Goal: Task Accomplishment & Management: Manage account settings

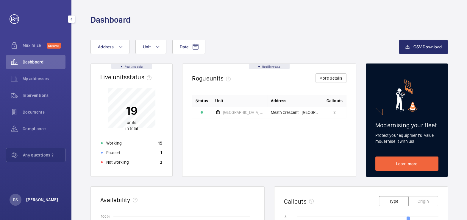
click at [45, 199] on p "Rhys Stephens" at bounding box center [42, 200] width 32 height 6
click at [30, 182] on button "Logout" at bounding box center [26, 186] width 33 height 11
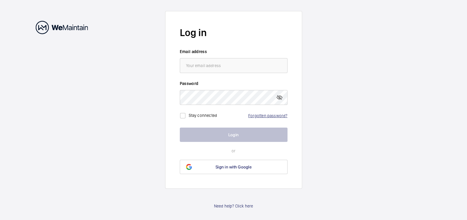
click at [273, 116] on link "Forgotten password?" at bounding box center [267, 115] width 39 height 5
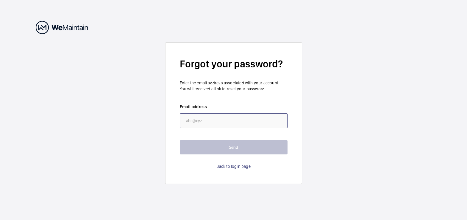
click at [215, 116] on input "email" at bounding box center [234, 120] width 108 height 15
paste input "rhys.stephens@rendallandrittner.co.uk"
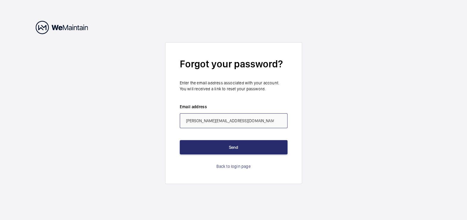
type input "rhys.stephens@rendallandrittner.co.uk"
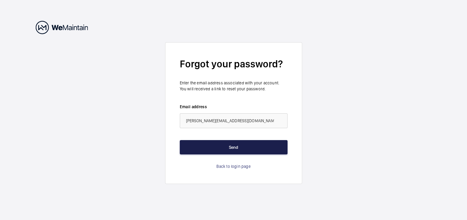
click at [240, 148] on button "Send" at bounding box center [234, 147] width 108 height 14
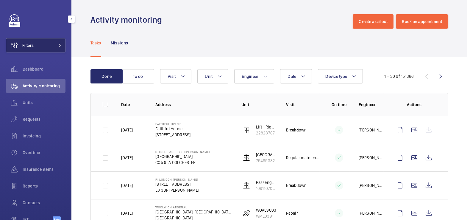
click at [47, 47] on button "Filters" at bounding box center [36, 45] width 60 height 14
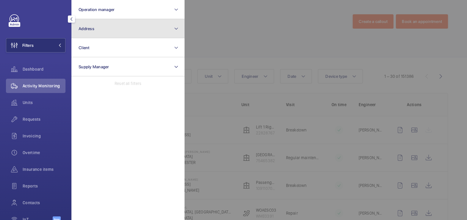
click at [95, 28] on button "Address" at bounding box center [127, 28] width 113 height 19
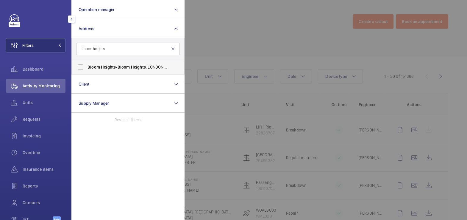
type input "bloom heights"
click at [118, 66] on span "[GEOGRAPHIC_DATA] - [GEOGRAPHIC_DATA]" at bounding box center [129, 67] width 82 height 6
click at [86, 66] on input "[GEOGRAPHIC_DATA] - [GEOGRAPHIC_DATA]" at bounding box center [80, 67] width 12 height 12
checkbox input "true"
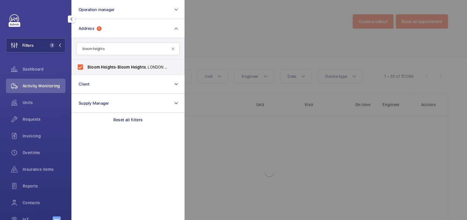
click at [210, 27] on div at bounding box center [418, 110] width 467 height 220
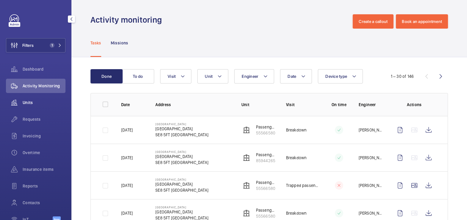
click at [36, 102] on span "Units" at bounding box center [44, 102] width 43 height 6
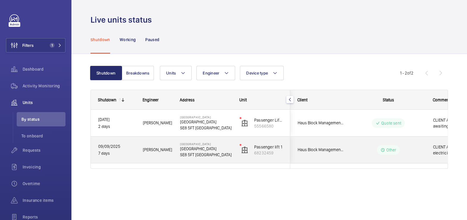
click at [229, 155] on p "SE8 5FT LONDON" at bounding box center [206, 155] width 52 height 6
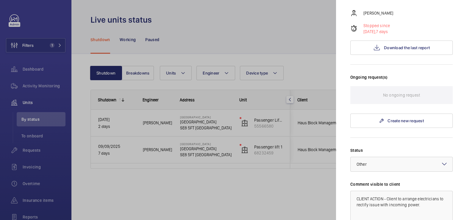
scroll to position [78, 0]
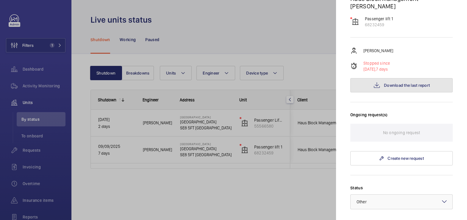
click at [402, 78] on button "Download the last report" at bounding box center [402, 85] width 102 height 14
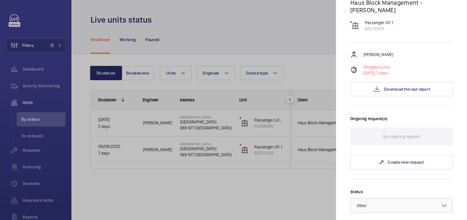
scroll to position [0, 0]
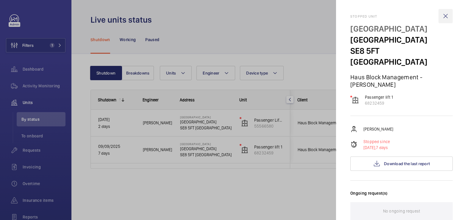
click at [440, 17] on wm-front-icon-button at bounding box center [446, 16] width 14 height 14
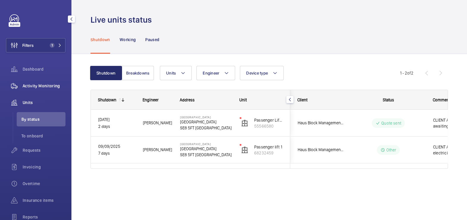
drag, startPoint x: 37, startPoint y: 87, endPoint x: 40, endPoint y: 85, distance: 3.8
click at [37, 87] on span "Activity Monitoring" at bounding box center [44, 86] width 43 height 6
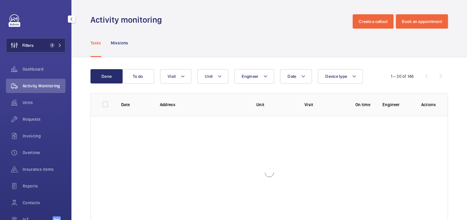
click at [40, 46] on button "Filters 1" at bounding box center [36, 45] width 60 height 14
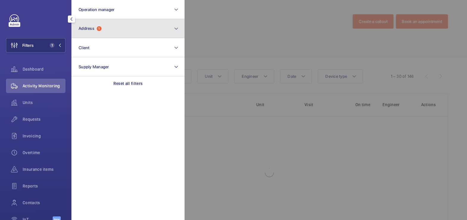
click at [107, 31] on button "Address 1" at bounding box center [127, 28] width 113 height 19
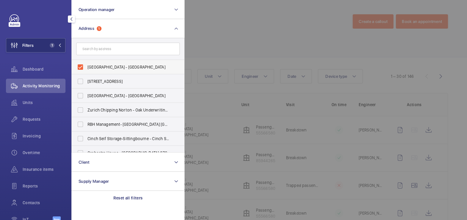
click at [100, 61] on label "Bloom Heights - Bloom Heights, LONDON SE8 5FT" at bounding box center [124, 67] width 104 height 14
click at [86, 61] on input "Bloom Heights - Bloom Heights, LONDON SE8 5FT" at bounding box center [80, 67] width 12 height 12
checkbox input "false"
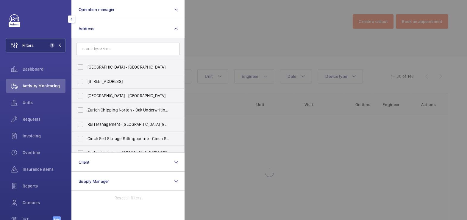
click at [205, 36] on div at bounding box center [418, 110] width 467 height 220
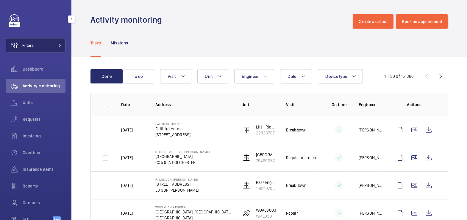
click at [52, 43] on button "Filters" at bounding box center [36, 45] width 60 height 14
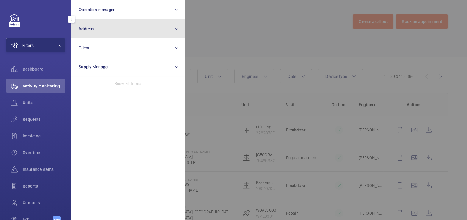
click at [108, 27] on button "Address" at bounding box center [127, 28] width 113 height 19
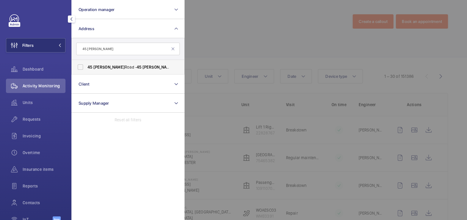
type input "45 [PERSON_NAME]"
click at [122, 66] on span "[STREET_ADDRESS][PERSON_NAME][PERSON_NAME]" at bounding box center [129, 67] width 82 height 6
click at [86, 66] on input "45 Cromwell Road - 45 Cromwell Rd, LONDON SW7 2ED" at bounding box center [80, 67] width 12 height 12
checkbox input "true"
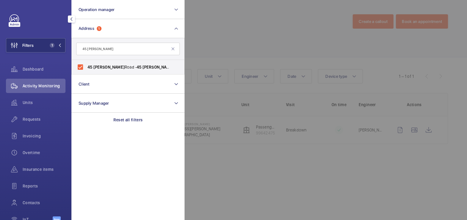
click at [210, 34] on div at bounding box center [418, 110] width 467 height 220
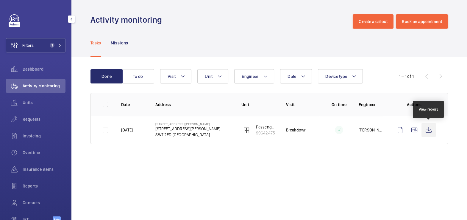
click at [427, 131] on wm-front-icon-button at bounding box center [429, 130] width 14 height 14
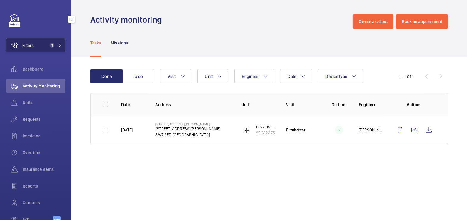
click at [35, 45] on button "Filters 1" at bounding box center [36, 45] width 60 height 14
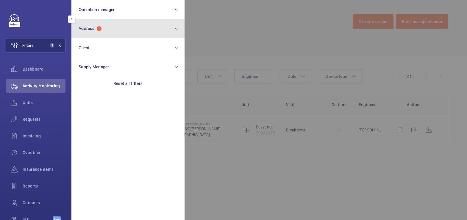
click at [101, 31] on button "Address 1" at bounding box center [127, 28] width 113 height 19
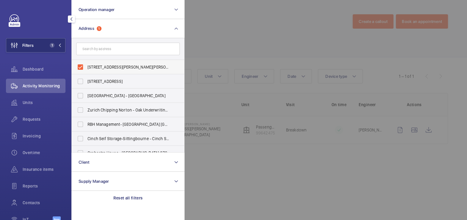
click at [102, 66] on span "45 Cromwell Road - 45 Cromwell Rd, LONDON SW7 2ED" at bounding box center [129, 67] width 82 height 6
click at [86, 66] on input "45 Cromwell Road - 45 Cromwell Rd, LONDON SW7 2ED" at bounding box center [80, 67] width 12 height 12
checkbox input "false"
click at [220, 34] on div at bounding box center [418, 110] width 467 height 220
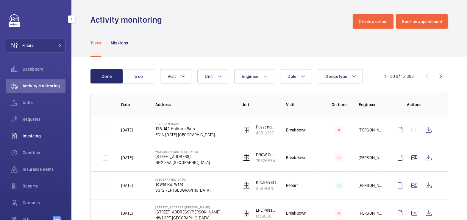
click at [30, 139] on div "Invoicing" at bounding box center [36, 136] width 60 height 14
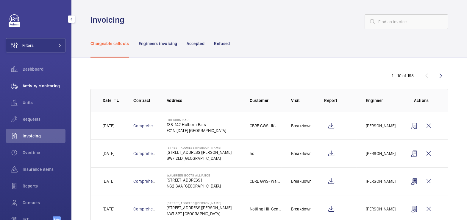
click at [42, 87] on span "Activity Monitoring" at bounding box center [44, 86] width 43 height 6
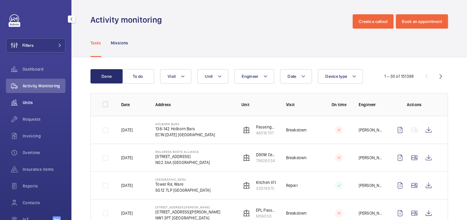
click at [29, 106] on div "Units" at bounding box center [36, 102] width 60 height 14
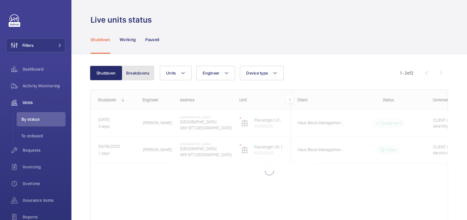
click at [140, 74] on button "Breakdowns" at bounding box center [138, 73] width 32 height 14
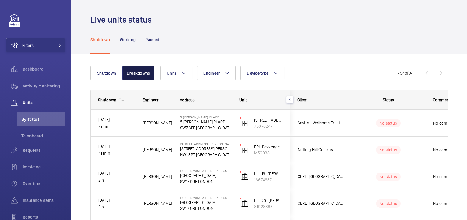
click at [134, 72] on button "Breakdowns" at bounding box center [138, 73] width 32 height 14
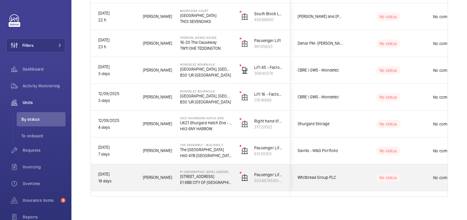
scroll to position [808, 0]
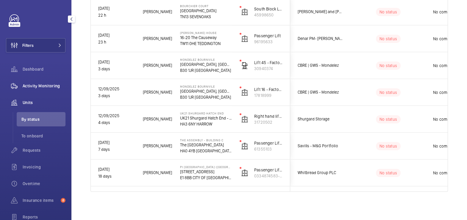
click at [47, 88] on span "Activity Monitoring" at bounding box center [44, 86] width 43 height 6
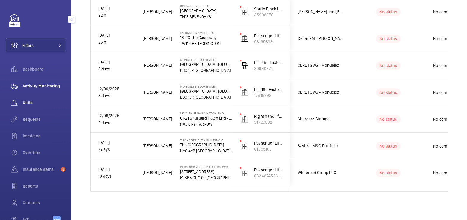
click at [47, 88] on span "Activity Monitoring" at bounding box center [44, 86] width 43 height 6
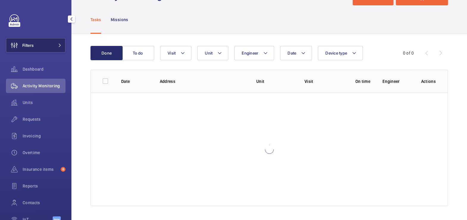
click at [42, 49] on button "Filters" at bounding box center [36, 45] width 60 height 14
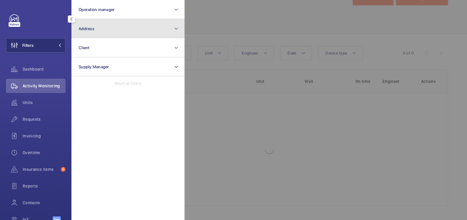
click at [124, 33] on button "Address" at bounding box center [127, 28] width 113 height 19
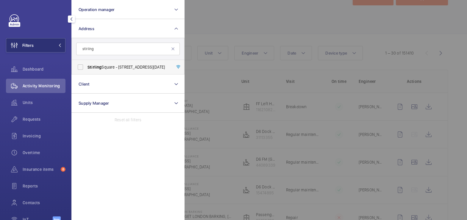
type input "stirling"
drag, startPoint x: 132, startPoint y: 67, endPoint x: 145, endPoint y: 66, distance: 13.2
click at [132, 67] on span "Stirling Square - 6 Carlton Gardens, LONDON SW1Y 5AD" at bounding box center [129, 67] width 82 height 6
click at [86, 67] on input "Stirling Square - 6 Carlton Gardens, LONDON SW1Y 5AD" at bounding box center [80, 67] width 12 height 12
checkbox input "true"
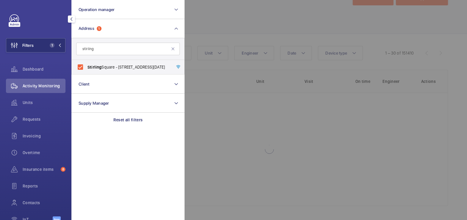
click at [215, 33] on div at bounding box center [418, 110] width 467 height 220
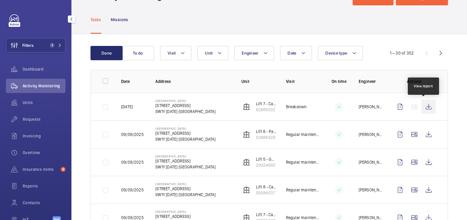
click at [422, 108] on wm-front-icon-button at bounding box center [429, 106] width 14 height 14
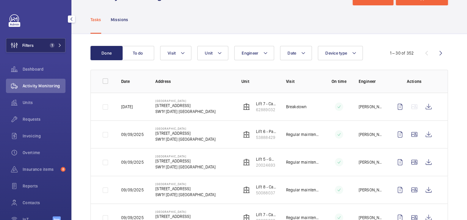
click at [34, 47] on button "Filters 1" at bounding box center [36, 45] width 60 height 14
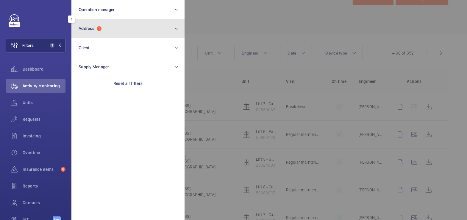
click at [108, 32] on button "Address 1" at bounding box center [127, 28] width 113 height 19
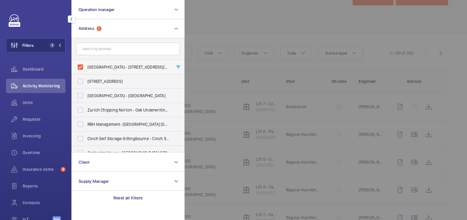
click at [97, 65] on span "Stirling Square - 6 Carlton Gardens, LONDON SW1Y 5AD" at bounding box center [129, 67] width 82 height 6
click at [86, 65] on input "Stirling Square - 6 Carlton Gardens, LONDON SW1Y 5AD" at bounding box center [80, 67] width 12 height 12
checkbox input "false"
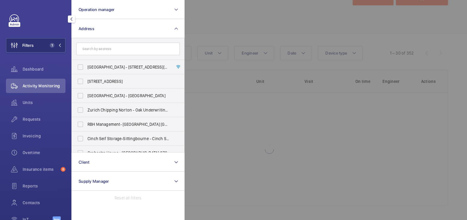
click at [226, 21] on div at bounding box center [418, 110] width 467 height 220
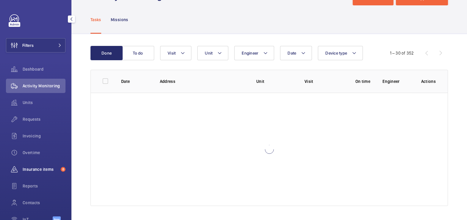
click at [34, 170] on span "Insurance items" at bounding box center [41, 169] width 36 height 6
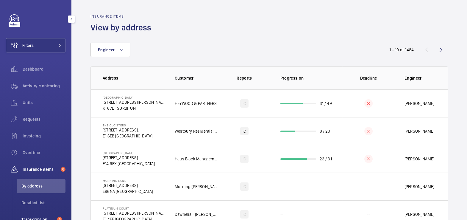
click at [41, 216] on li "Transcription 8" at bounding box center [41, 219] width 49 height 14
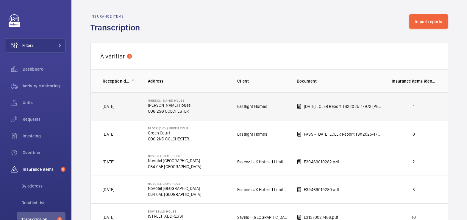
click at [416, 111] on td "1" at bounding box center [416, 106] width 66 height 28
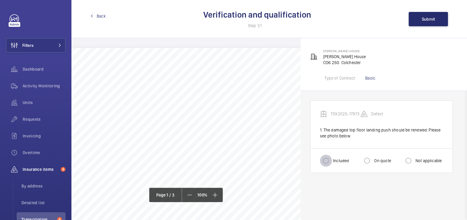
click at [331, 158] on input "Included" at bounding box center [326, 161] width 12 height 12
radio input "true"
click at [425, 19] on span "Submit" at bounding box center [428, 19] width 13 height 5
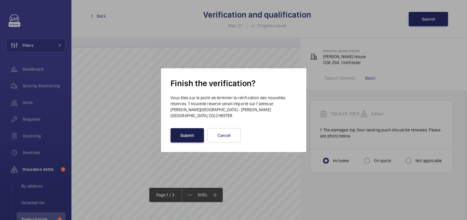
click at [186, 132] on button "Submit" at bounding box center [187, 135] width 33 height 14
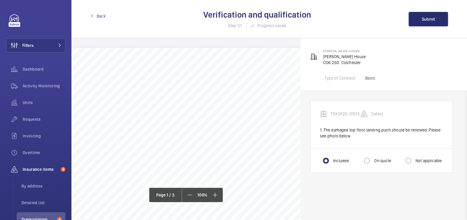
click at [96, 15] on link "Back" at bounding box center [98, 16] width 15 height 6
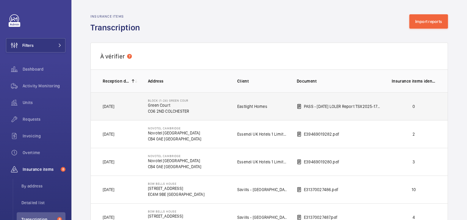
click at [422, 105] on p "0" at bounding box center [414, 106] width 44 height 6
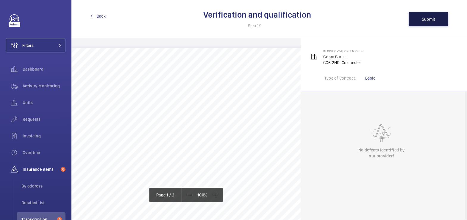
click at [419, 21] on button "Submit" at bounding box center [428, 19] width 39 height 14
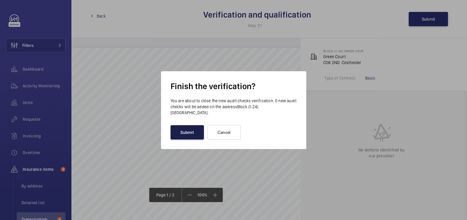
click at [184, 135] on button "Submit" at bounding box center [187, 132] width 33 height 14
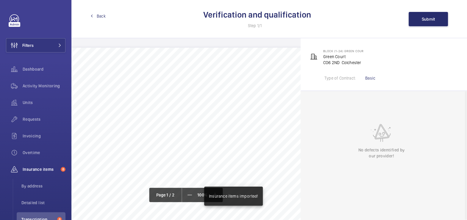
click at [98, 17] on span "Back" at bounding box center [101, 16] width 9 height 6
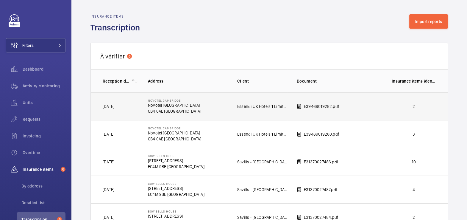
click at [411, 111] on td "2" at bounding box center [416, 106] width 66 height 28
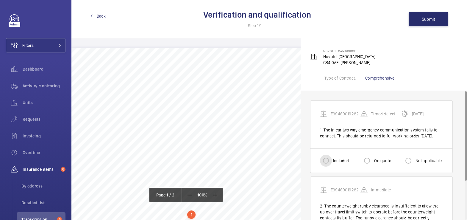
click at [331, 167] on input "Included" at bounding box center [326, 161] width 12 height 12
radio input "true"
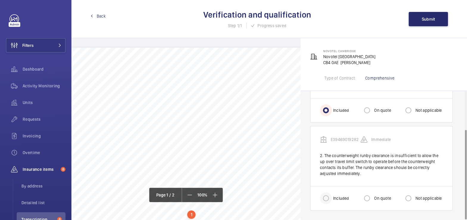
scroll to position [55, 0]
click at [327, 197] on input "Included" at bounding box center [326, 198] width 12 height 12
radio input "true"
click at [430, 18] on span "Submit" at bounding box center [428, 19] width 13 height 5
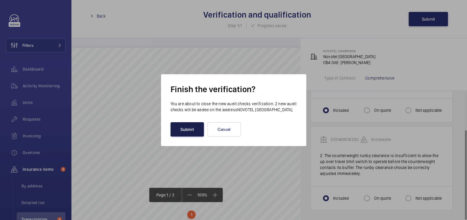
click at [184, 136] on button "Submit" at bounding box center [187, 129] width 33 height 14
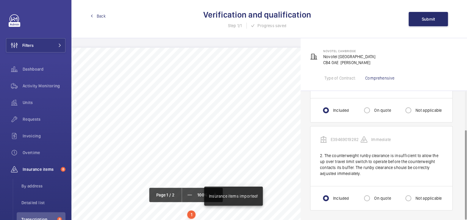
click at [102, 17] on span "Back" at bounding box center [101, 16] width 9 height 6
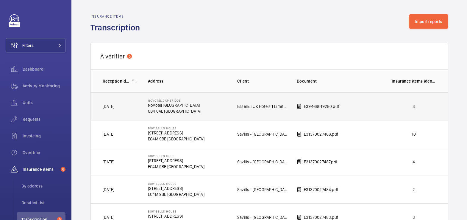
click at [411, 109] on td "3" at bounding box center [416, 106] width 66 height 28
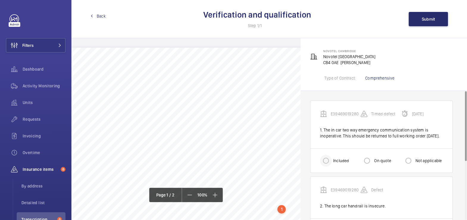
click at [333, 168] on div at bounding box center [326, 160] width 14 height 14
radio input "true"
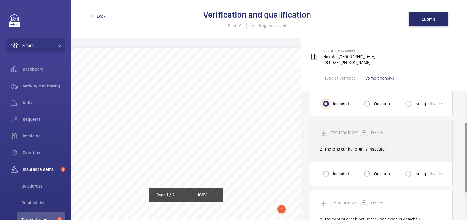
scroll to position [57, 0]
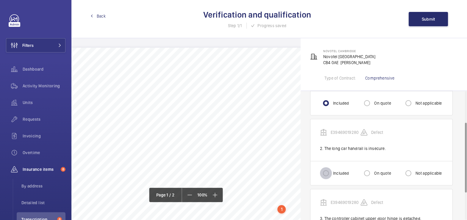
click at [325, 179] on input "Included" at bounding box center [326, 173] width 12 height 12
radio input "true"
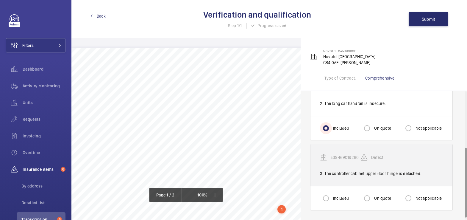
scroll to position [103, 0]
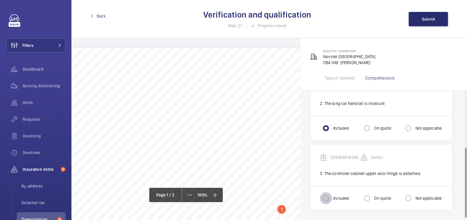
click at [326, 198] on input "Included" at bounding box center [326, 198] width 12 height 12
radio input "true"
click at [433, 22] on button "Submit" at bounding box center [428, 19] width 39 height 14
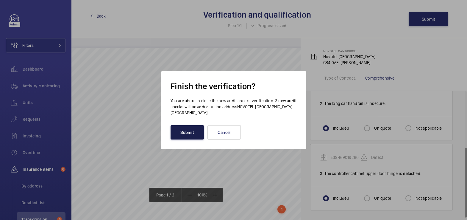
click at [189, 136] on button "Submit" at bounding box center [187, 132] width 33 height 14
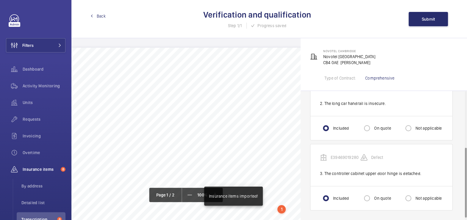
click at [98, 16] on span "Back" at bounding box center [101, 16] width 9 height 6
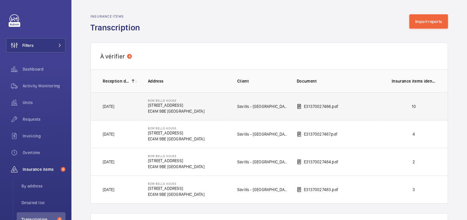
click at [427, 102] on td "10" at bounding box center [416, 106] width 66 height 28
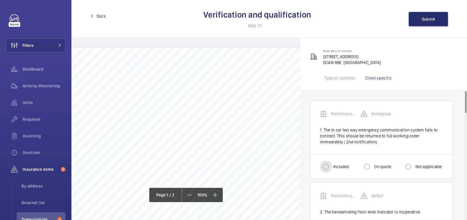
click at [326, 164] on input "Included" at bounding box center [326, 167] width 12 height 12
radio input "true"
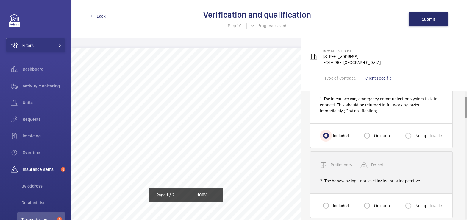
scroll to position [41, 0]
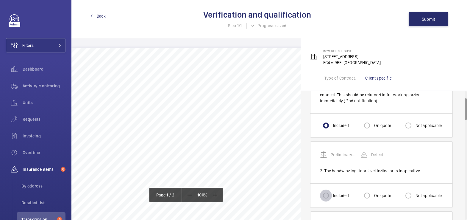
click at [331, 195] on input "Included" at bounding box center [326, 195] width 12 height 12
radio input "true"
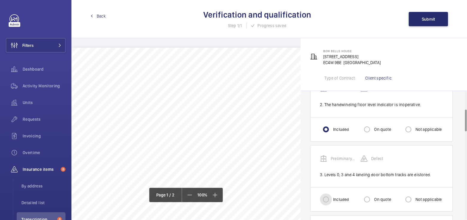
click at [324, 199] on input "Included" at bounding box center [326, 199] width 12 height 12
radio input "true"
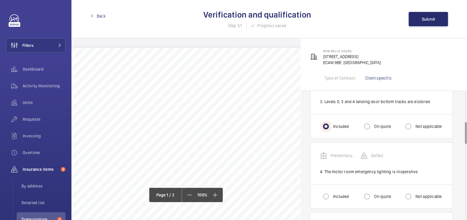
scroll to position [180, 0]
click at [327, 193] on input "Included" at bounding box center [326, 196] width 12 height 12
radio input "true"
click at [330, 192] on input "Included" at bounding box center [326, 197] width 12 height 12
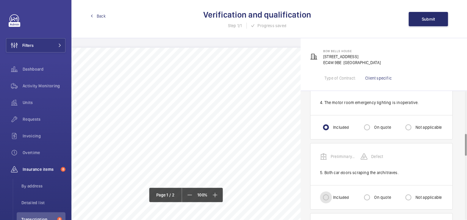
radio input "true"
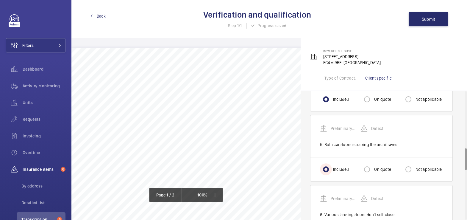
scroll to position [334, 0]
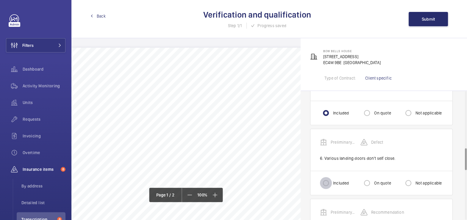
click at [324, 177] on input "Included" at bounding box center [326, 183] width 12 height 12
radio input "true"
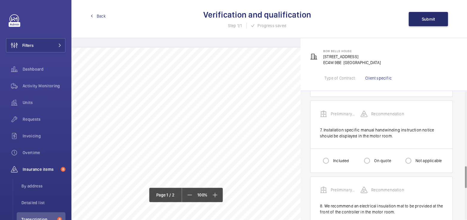
scroll to position [444, 0]
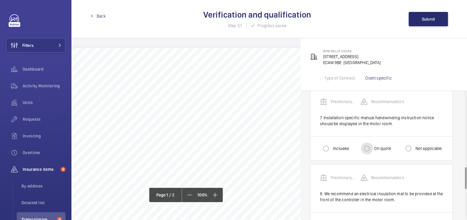
click at [369, 148] on input "On quote" at bounding box center [367, 148] width 12 height 12
radio input "true"
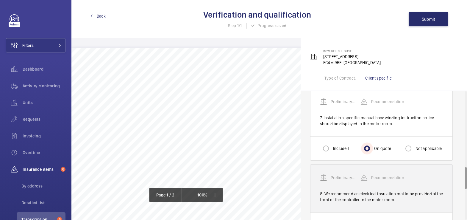
scroll to position [489, 0]
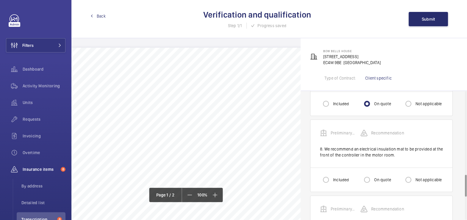
click at [377, 177] on label "On quote" at bounding box center [382, 180] width 18 height 6
click at [373, 177] on input "On quote" at bounding box center [367, 180] width 12 height 12
radio input "true"
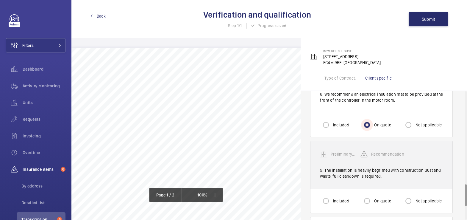
scroll to position [548, 0]
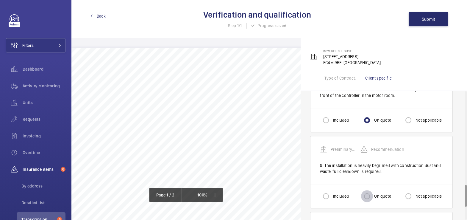
click at [372, 192] on input "On quote" at bounding box center [367, 196] width 12 height 12
radio input "true"
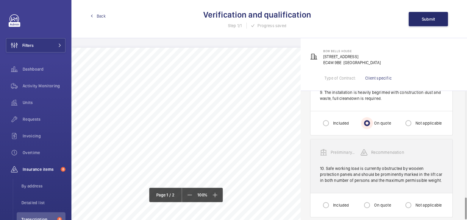
scroll to position [623, 0]
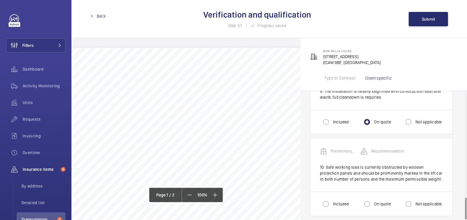
click at [335, 201] on label "Included" at bounding box center [340, 204] width 17 height 6
click at [332, 200] on input "Included" at bounding box center [326, 204] width 12 height 12
radio input "true"
click at [431, 17] on span "Submit" at bounding box center [428, 19] width 13 height 5
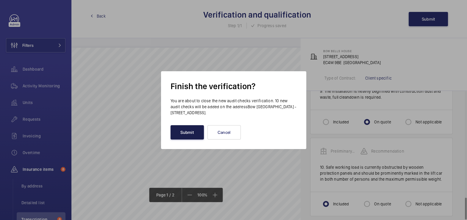
click at [196, 132] on button "Submit" at bounding box center [187, 132] width 33 height 14
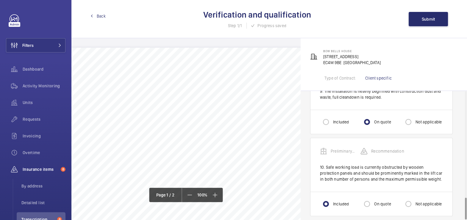
click at [103, 15] on span "Back" at bounding box center [101, 16] width 9 height 6
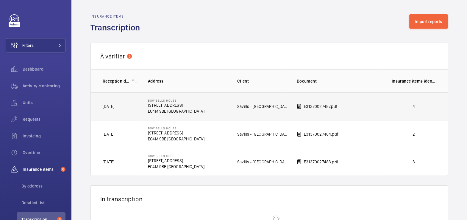
click at [404, 103] on p "4" at bounding box center [414, 106] width 44 height 6
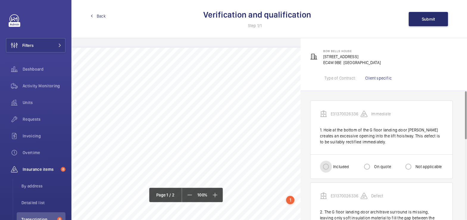
click at [328, 166] on input "Included" at bounding box center [326, 167] width 12 height 12
radio input "true"
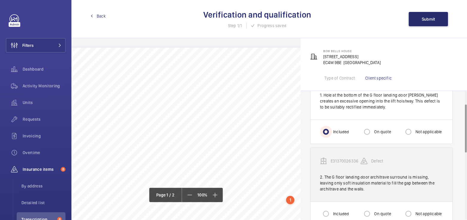
scroll to position [35, 0]
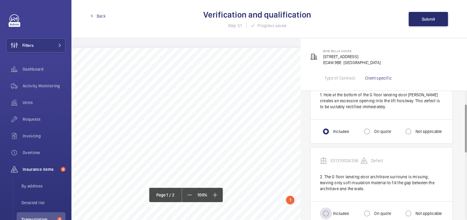
click at [334, 211] on label "Included" at bounding box center [340, 213] width 17 height 6
click at [332, 211] on input "Included" at bounding box center [326, 213] width 12 height 12
radio input "true"
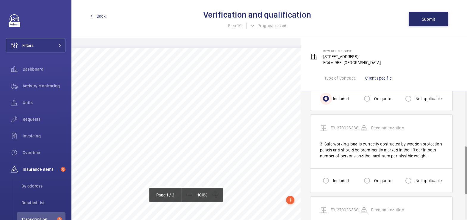
scroll to position [150, 0]
click at [335, 179] on label "Included" at bounding box center [340, 180] width 17 height 6
click at [332, 179] on input "Included" at bounding box center [326, 180] width 12 height 12
radio input "true"
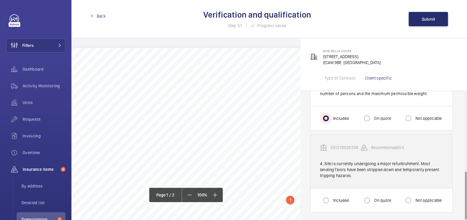
scroll to position [212, 0]
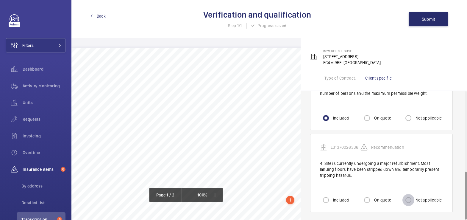
click at [405, 198] on input "Not applicable" at bounding box center [409, 200] width 12 height 12
radio input "true"
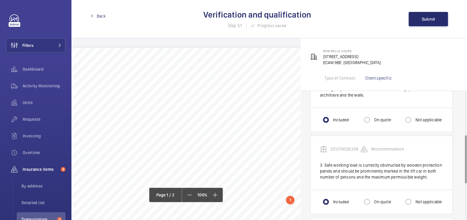
scroll to position [134, 0]
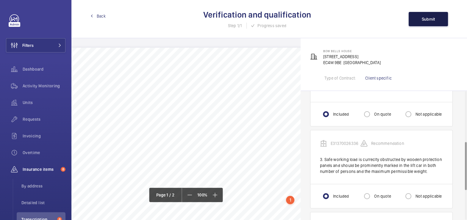
click at [425, 22] on button "Submit" at bounding box center [428, 19] width 39 height 14
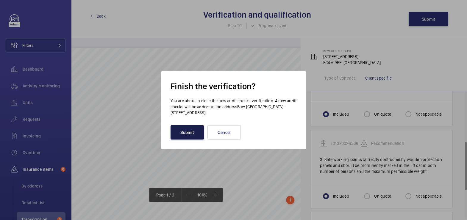
click at [197, 129] on button "Submit" at bounding box center [187, 132] width 33 height 14
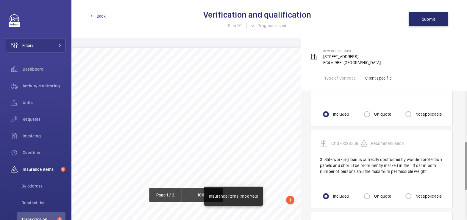
click at [101, 17] on span "Back" at bounding box center [101, 16] width 9 height 6
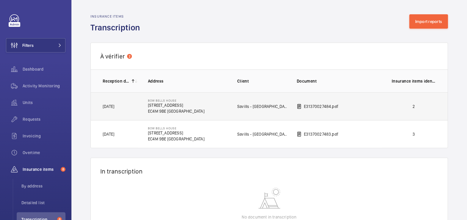
click at [399, 105] on p "2" at bounding box center [414, 106] width 44 height 6
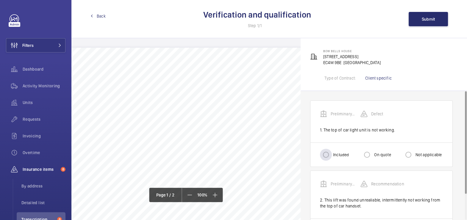
click at [335, 154] on label "Included" at bounding box center [340, 155] width 17 height 6
click at [332, 154] on input "Included" at bounding box center [326, 155] width 12 height 12
radio input "true"
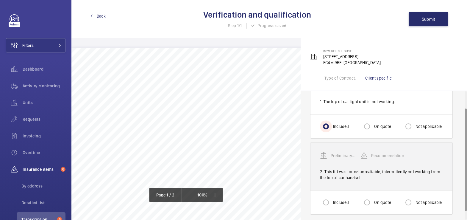
scroll to position [32, 0]
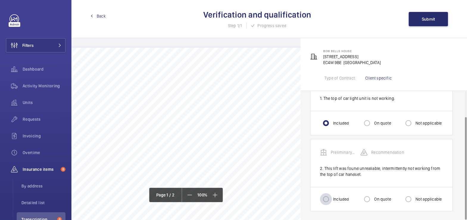
click at [332, 197] on div at bounding box center [326, 199] width 14 height 14
radio input "true"
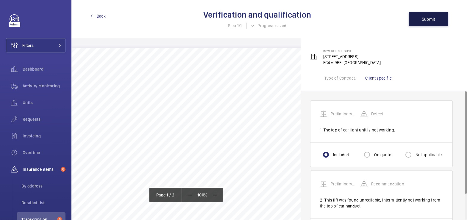
click at [428, 20] on span "Submit" at bounding box center [428, 19] width 13 height 5
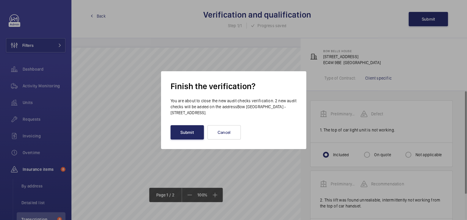
click at [192, 132] on button "Submit" at bounding box center [187, 132] width 33 height 14
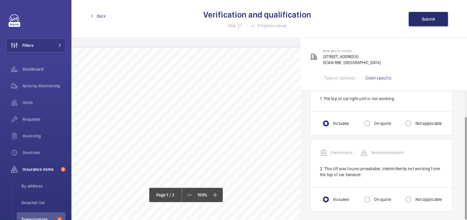
scroll to position [32, 0]
click at [428, 16] on button "Submit" at bounding box center [428, 19] width 39 height 14
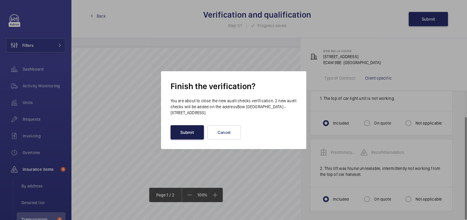
click at [194, 136] on button "Submit" at bounding box center [187, 132] width 33 height 14
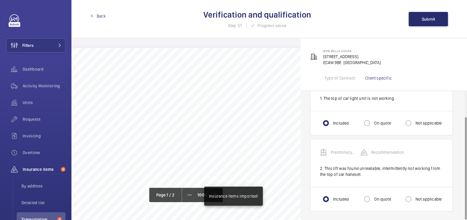
click at [95, 15] on link "Back" at bounding box center [98, 16] width 15 height 6
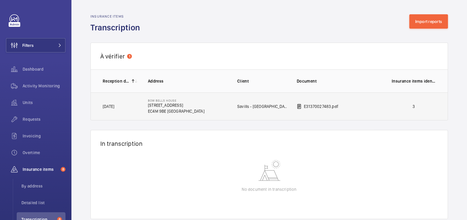
click at [417, 102] on td "3" at bounding box center [416, 106] width 66 height 28
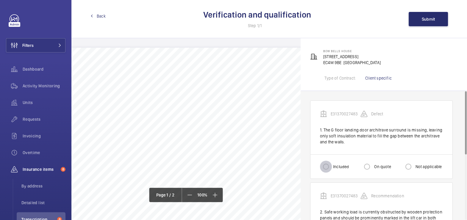
click at [327, 166] on input "Included" at bounding box center [326, 167] width 12 height 12
radio input "true"
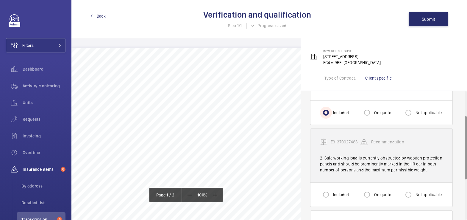
scroll to position [55, 0]
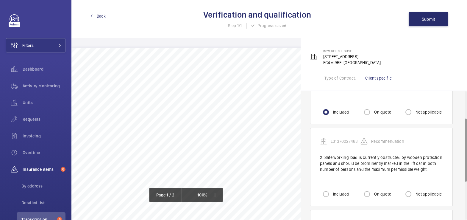
click at [335, 192] on label "Included" at bounding box center [340, 194] width 17 height 6
click at [332, 192] on input "Included" at bounding box center [326, 194] width 12 height 12
radio input "true"
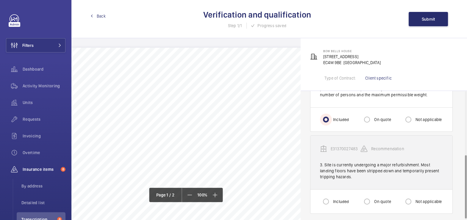
scroll to position [131, 0]
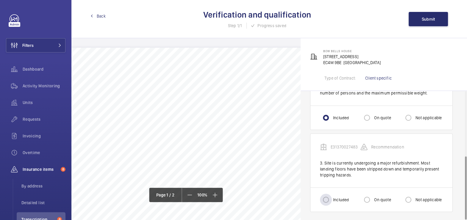
click at [346, 197] on label "Included" at bounding box center [340, 200] width 17 height 6
click at [332, 196] on input "Included" at bounding box center [326, 200] width 12 height 12
radio input "true"
click at [420, 13] on button "Submit" at bounding box center [428, 19] width 39 height 14
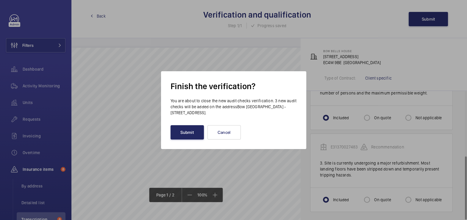
click at [191, 130] on button "Submit" at bounding box center [187, 132] width 33 height 14
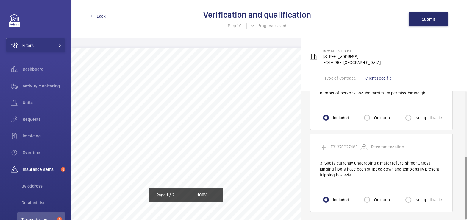
click at [104, 18] on span "Back" at bounding box center [101, 16] width 9 height 6
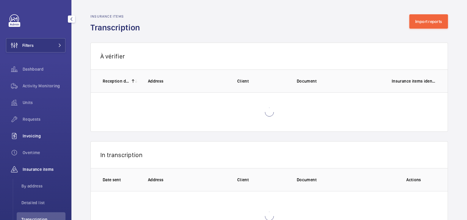
click at [38, 136] on span "Invoicing" at bounding box center [44, 136] width 43 height 6
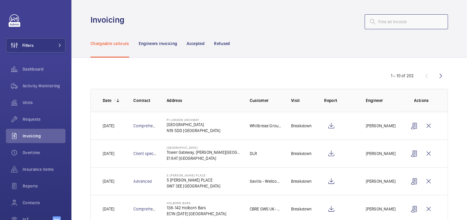
click at [381, 21] on input "text" at bounding box center [406, 21] width 83 height 15
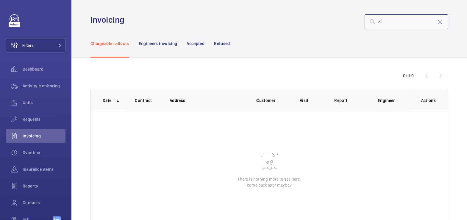
type input "d"
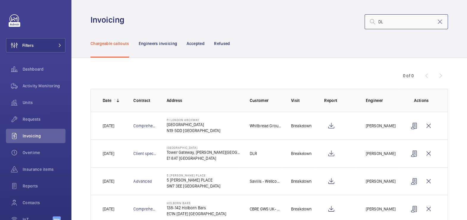
type input "D"
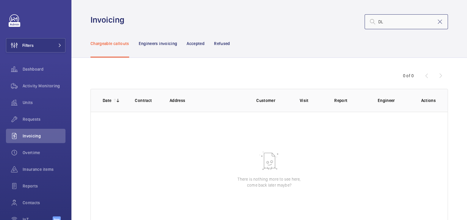
type input "D"
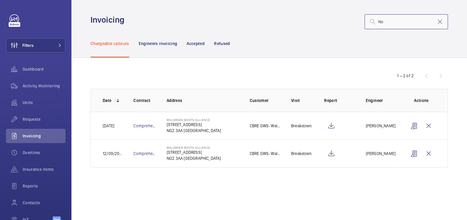
type input "N"
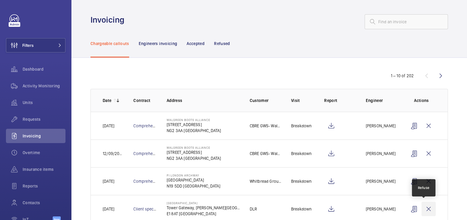
click at [425, 208] on wm-front-icon-button at bounding box center [429, 209] width 14 height 14
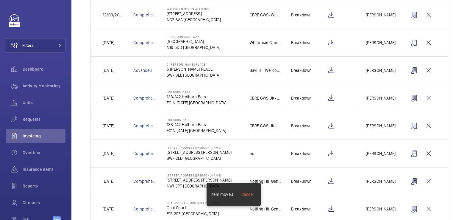
scroll to position [147, 0]
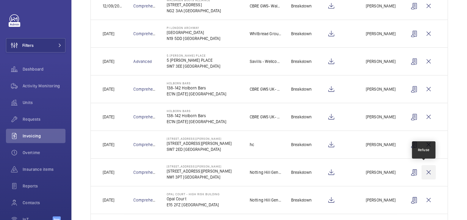
click at [422, 173] on wm-front-icon-button at bounding box center [429, 172] width 14 height 14
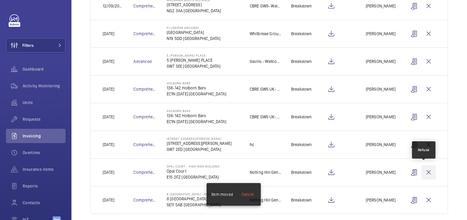
click at [423, 173] on wm-front-icon-button at bounding box center [429, 172] width 14 height 14
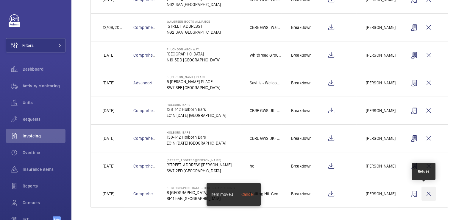
click at [425, 197] on wm-front-icon-button at bounding box center [429, 193] width 14 height 14
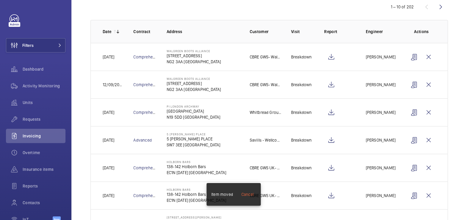
scroll to position [42, 0]
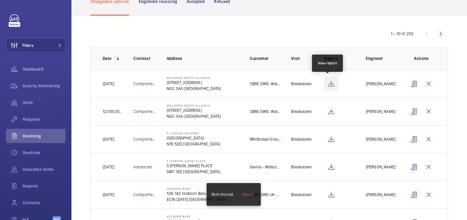
click at [331, 85] on wm-front-icon-button at bounding box center [331, 84] width 14 height 14
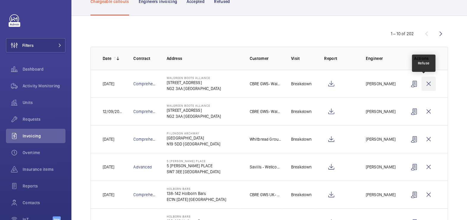
click at [424, 84] on wm-front-icon-button at bounding box center [429, 84] width 14 height 14
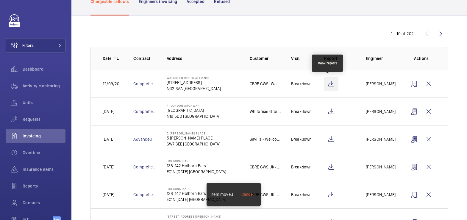
click at [329, 85] on wm-front-icon-button at bounding box center [331, 84] width 14 height 14
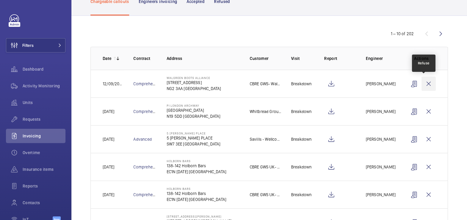
click at [428, 83] on wm-front-icon-button at bounding box center [429, 84] width 14 height 14
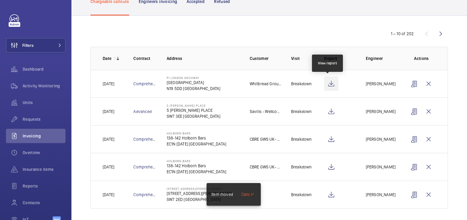
click at [328, 84] on wm-front-icon-button at bounding box center [331, 84] width 14 height 14
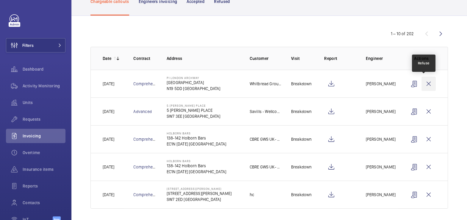
click at [426, 85] on wm-front-icon-button at bounding box center [429, 84] width 14 height 14
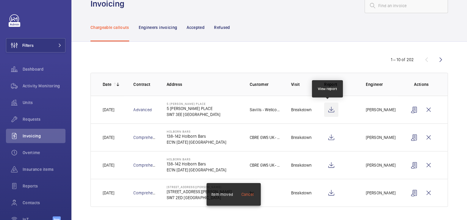
click at [330, 109] on wm-front-icon-button at bounding box center [331, 109] width 14 height 14
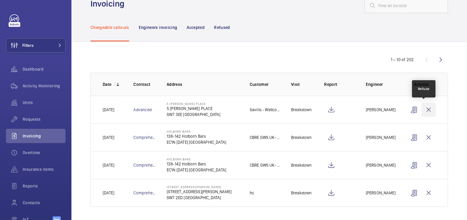
click at [424, 112] on wm-front-icon-button at bounding box center [429, 109] width 14 height 14
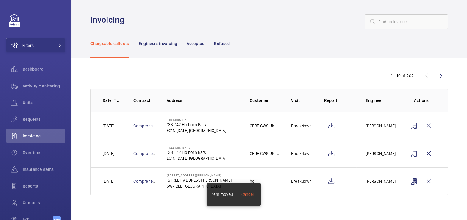
scroll to position [0, 0]
click at [332, 127] on wm-front-icon-button at bounding box center [331, 126] width 14 height 14
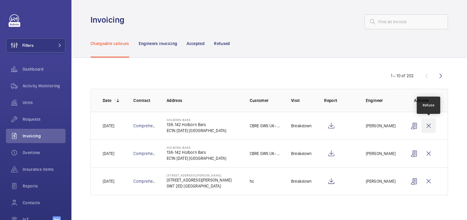
click at [433, 126] on wm-front-icon-button at bounding box center [429, 126] width 14 height 14
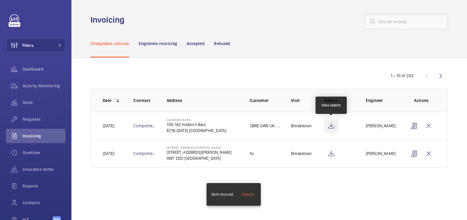
click at [332, 125] on wm-front-icon-button at bounding box center [331, 126] width 14 height 14
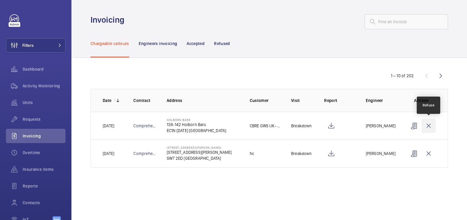
click at [427, 128] on wm-front-icon-button at bounding box center [429, 126] width 14 height 14
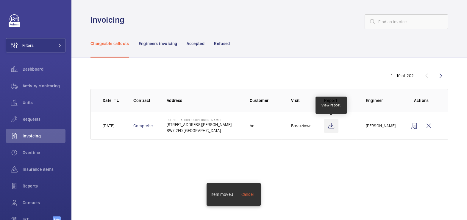
click at [329, 125] on wm-front-icon-button at bounding box center [331, 126] width 14 height 14
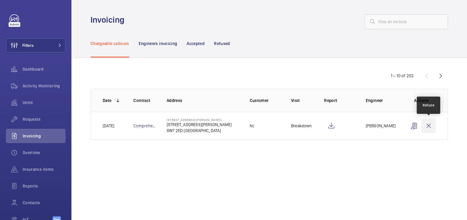
click at [433, 125] on wm-front-icon-button at bounding box center [429, 126] width 14 height 14
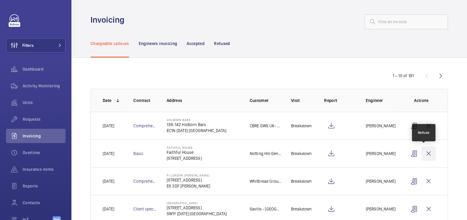
click at [423, 153] on wm-front-icon-button at bounding box center [429, 153] width 14 height 14
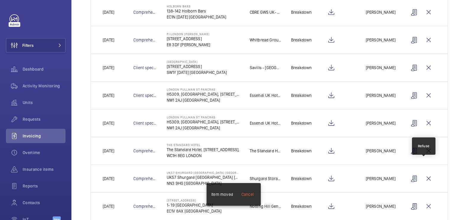
scroll to position [124, 0]
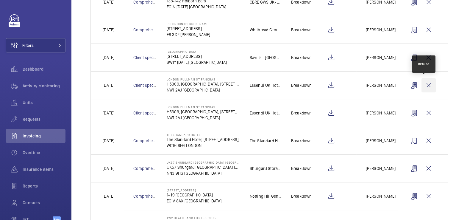
click at [426, 83] on wm-front-icon-button at bounding box center [429, 85] width 14 height 14
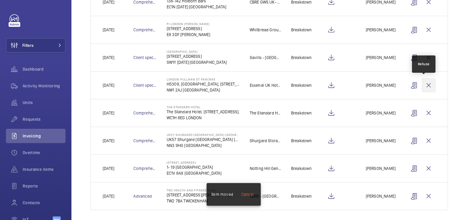
click at [425, 84] on wm-front-icon-button at bounding box center [429, 85] width 14 height 14
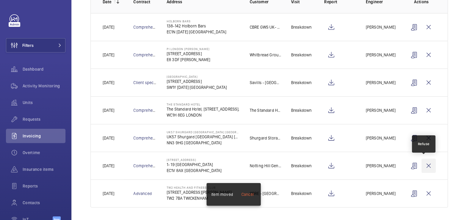
click at [426, 165] on wm-front-icon-button at bounding box center [429, 165] width 14 height 14
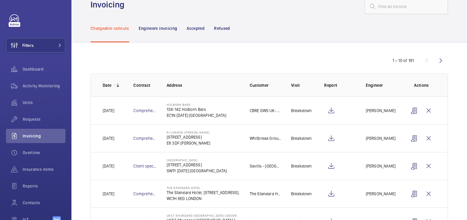
scroll to position [0, 0]
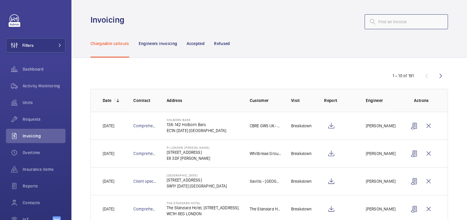
click at [388, 27] on input "text" at bounding box center [406, 21] width 83 height 15
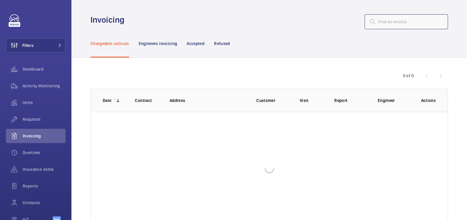
click at [389, 22] on input "text" at bounding box center [406, 21] width 83 height 15
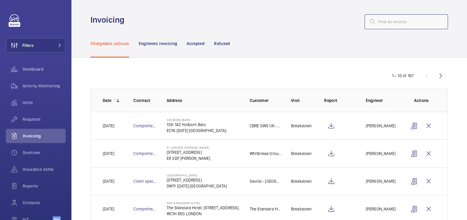
click at [389, 22] on input "text" at bounding box center [406, 21] width 83 height 15
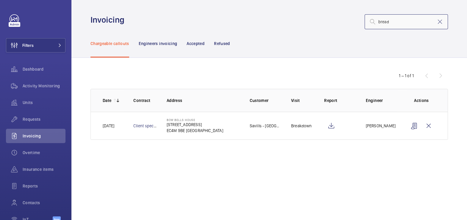
type input "bread"
click at [413, 125] on wm-front-icon-button at bounding box center [415, 126] width 14 height 14
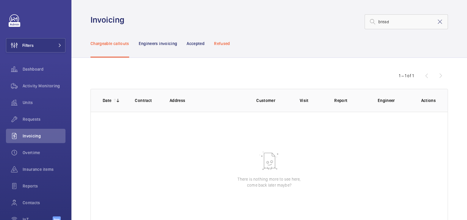
click at [225, 44] on p "Refused" at bounding box center [222, 44] width 16 height 6
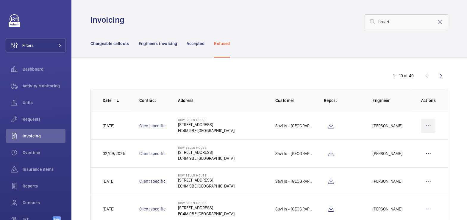
click at [424, 126] on wm-front-icon-button at bounding box center [429, 126] width 14 height 14
click at [414, 142] on p "Move to Engineers invoicing" at bounding box center [403, 144] width 53 height 6
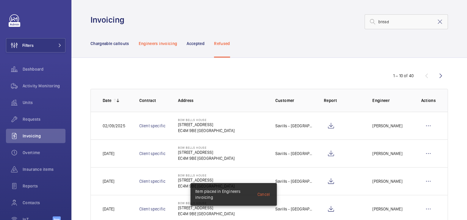
click at [164, 45] on p "Engineers invoicing" at bounding box center [158, 44] width 39 height 6
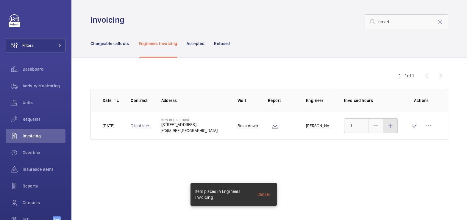
click at [392, 128] on mat-icon at bounding box center [390, 125] width 7 height 7
type input "3"
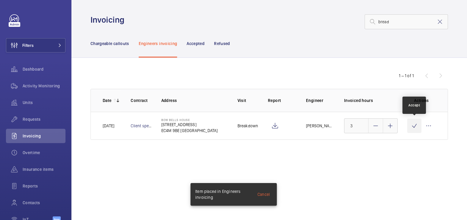
click at [413, 127] on wm-front-icon-button at bounding box center [415, 126] width 14 height 14
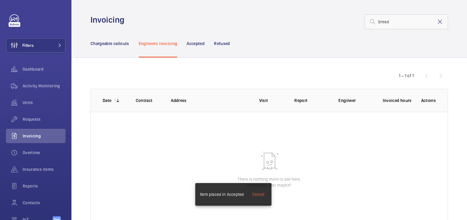
click at [437, 24] on mat-icon at bounding box center [440, 21] width 7 height 7
click at [118, 45] on p "Chargeable callouts" at bounding box center [110, 44] width 39 height 6
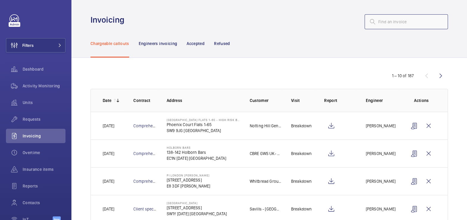
click at [399, 26] on input "text" at bounding box center [406, 21] width 83 height 15
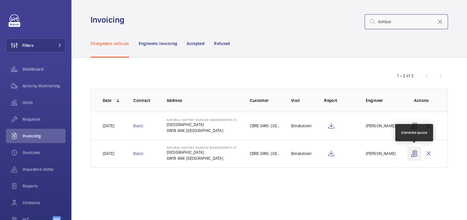
type input "kimber"
click at [414, 155] on wm-front-icon-button at bounding box center [415, 153] width 14 height 14
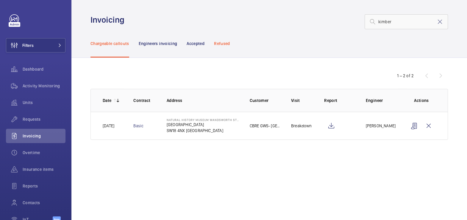
click at [227, 46] on p "Refused" at bounding box center [222, 44] width 16 height 6
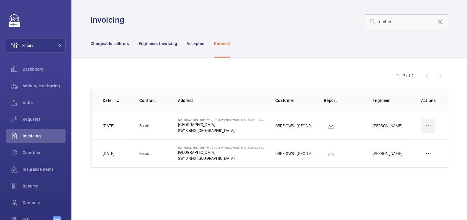
click at [431, 126] on wm-front-icon-button at bounding box center [429, 126] width 14 height 14
click at [420, 141] on p "Move to Engineers invoicing" at bounding box center [403, 144] width 53 height 6
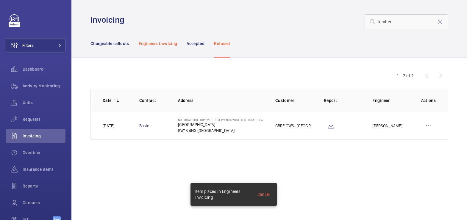
click at [155, 43] on p "Engineers invoicing" at bounding box center [158, 44] width 39 height 6
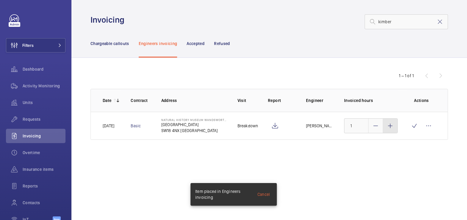
click at [393, 129] on div at bounding box center [390, 126] width 14 height 14
type input "3"
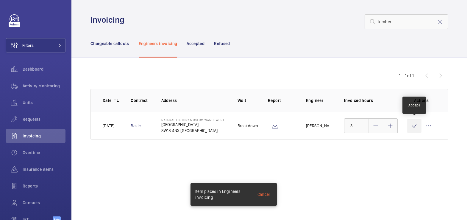
click at [413, 128] on wm-front-icon-button at bounding box center [415, 126] width 14 height 14
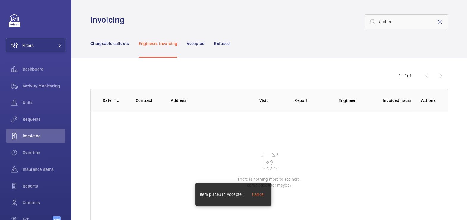
click at [437, 21] on mat-icon at bounding box center [440, 21] width 7 height 7
click at [115, 42] on p "Chargeable callouts" at bounding box center [110, 44] width 39 height 6
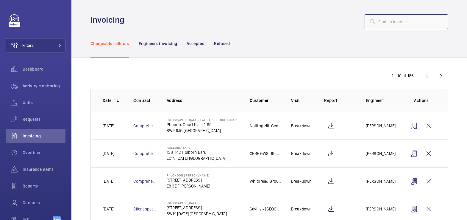
click at [396, 22] on input "text" at bounding box center [406, 21] width 83 height 15
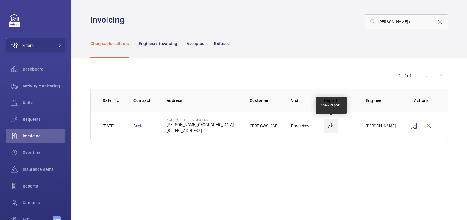
click at [329, 128] on wm-front-icon-button at bounding box center [331, 126] width 14 height 14
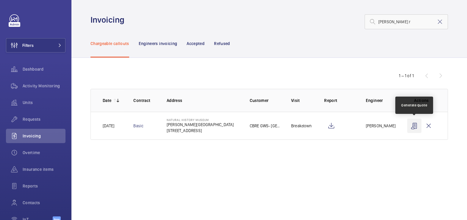
click at [411, 126] on wm-front-icon-button at bounding box center [415, 126] width 14 height 14
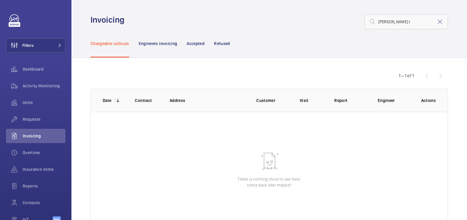
click at [228, 43] on p "Refused" at bounding box center [222, 44] width 16 height 6
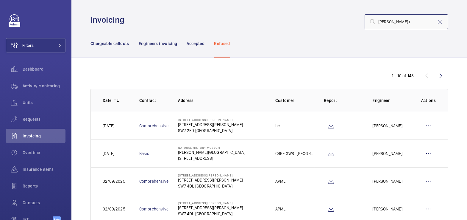
click at [409, 23] on input "cromwell r" at bounding box center [406, 21] width 83 height 15
type input "cromwell"
click at [427, 156] on wm-front-icon-button at bounding box center [429, 153] width 14 height 14
click at [420, 169] on p "Move to Engineers invoicing" at bounding box center [403, 172] width 53 height 6
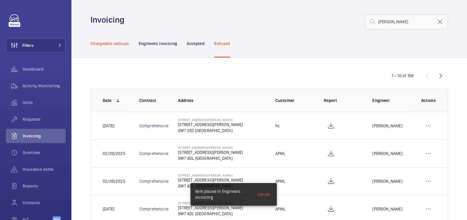
click at [117, 46] on p "Chargeable callouts" at bounding box center [110, 44] width 39 height 6
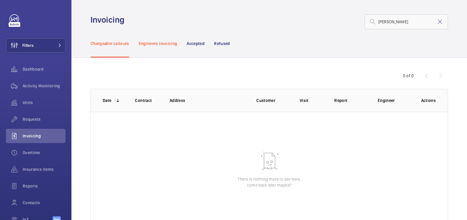
click at [170, 42] on p "Engineers invoicing" at bounding box center [158, 44] width 39 height 6
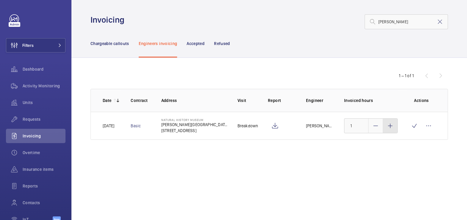
click at [396, 126] on div at bounding box center [390, 126] width 14 height 14
type input "3"
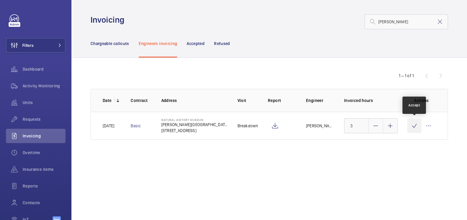
click at [412, 127] on wm-front-icon-button at bounding box center [415, 126] width 14 height 14
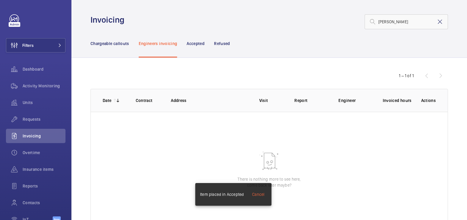
click at [437, 24] on mat-icon at bounding box center [440, 21] width 7 height 7
click at [113, 44] on p "Chargeable callouts" at bounding box center [110, 44] width 39 height 6
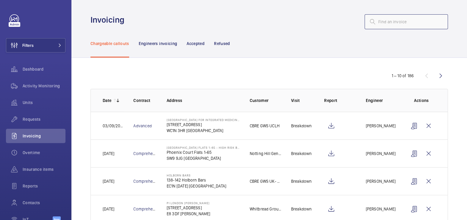
click at [395, 23] on input "text" at bounding box center [406, 21] width 83 height 15
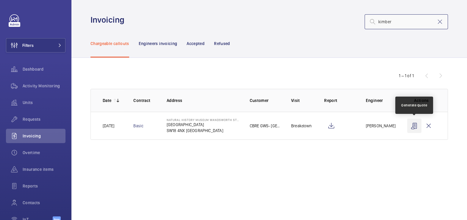
type input "kimber"
click at [413, 128] on wm-front-icon-button at bounding box center [415, 126] width 14 height 14
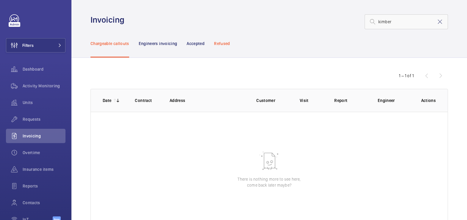
click at [222, 42] on p "Refused" at bounding box center [222, 44] width 16 height 6
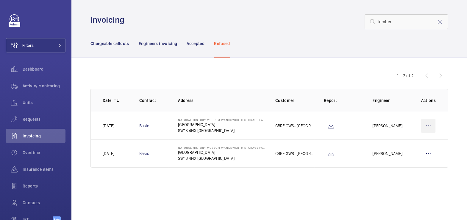
click at [428, 127] on wm-front-icon-button at bounding box center [429, 126] width 14 height 14
click at [419, 143] on p "Move to Engineers invoicing" at bounding box center [403, 144] width 53 height 6
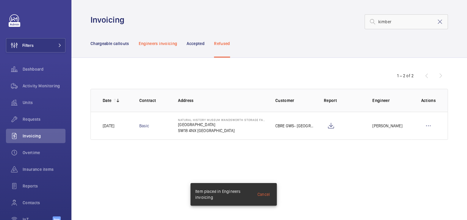
click at [160, 42] on p "Engineers invoicing" at bounding box center [158, 44] width 39 height 6
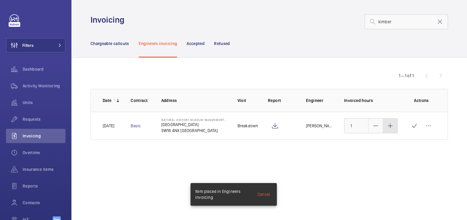
click at [391, 125] on mat-icon at bounding box center [390, 125] width 7 height 7
type input "3"
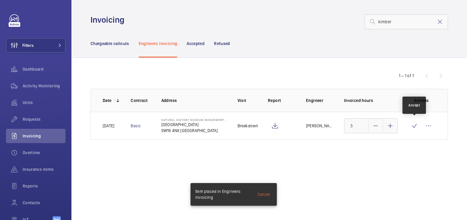
drag, startPoint x: 416, startPoint y: 128, endPoint x: 416, endPoint y: 118, distance: 10.4
click at [415, 128] on wm-front-icon-button at bounding box center [415, 126] width 14 height 14
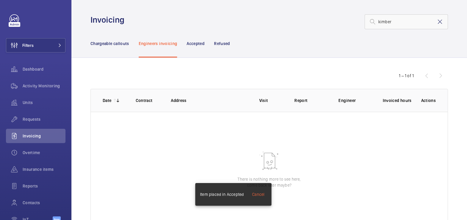
click at [437, 23] on mat-icon at bounding box center [440, 21] width 7 height 7
click at [116, 45] on p "Chargeable callouts" at bounding box center [110, 44] width 39 height 6
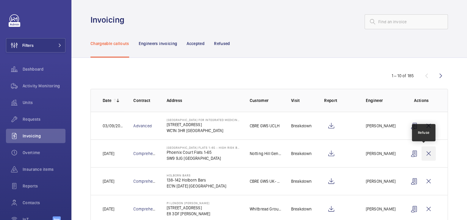
click at [426, 152] on wm-front-icon-button at bounding box center [429, 153] width 14 height 14
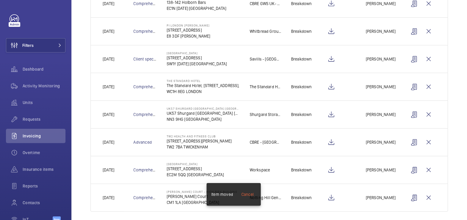
scroll to position [153, 0]
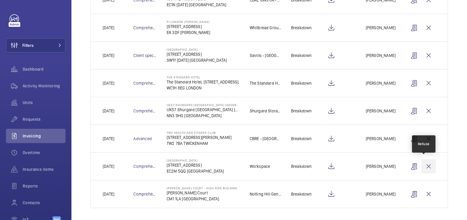
click at [423, 165] on wm-front-icon-button at bounding box center [429, 166] width 14 height 14
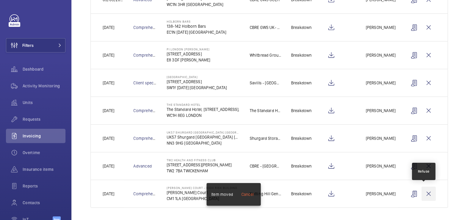
click at [424, 195] on wm-front-icon-button at bounding box center [429, 193] width 14 height 14
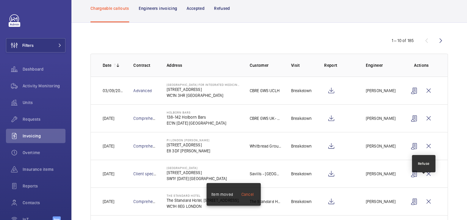
scroll to position [0, 0]
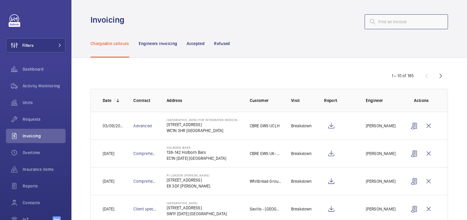
click at [383, 24] on input "text" at bounding box center [406, 21] width 83 height 15
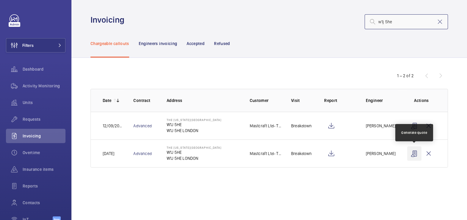
type input "w1j 5he"
click at [414, 155] on wm-front-icon-button at bounding box center [415, 153] width 14 height 14
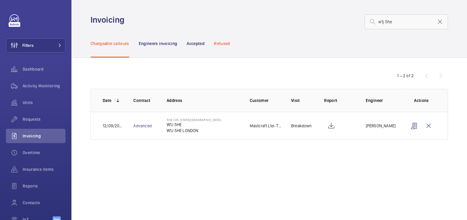
click at [225, 43] on p "Refused" at bounding box center [222, 44] width 16 height 6
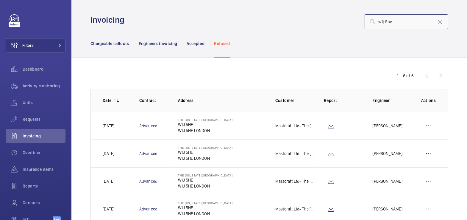
click at [393, 22] on input "w1j 5he" at bounding box center [406, 21] width 83 height 15
click at [330, 180] on wm-front-icon-button at bounding box center [331, 181] width 14 height 14
click at [423, 180] on wm-front-icon-button at bounding box center [429, 181] width 14 height 14
click at [411, 198] on p "Move to Engineers invoicing" at bounding box center [403, 199] width 53 height 6
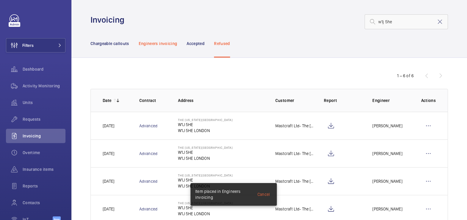
click at [164, 46] on p "Engineers invoicing" at bounding box center [158, 44] width 39 height 6
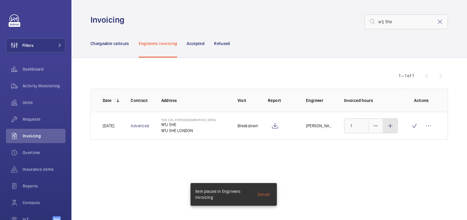
click at [396, 124] on div at bounding box center [390, 126] width 14 height 14
type input "3"
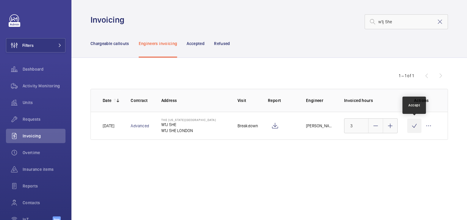
click at [411, 128] on wm-front-icon-button at bounding box center [415, 126] width 14 height 14
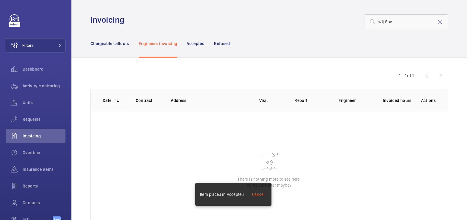
click at [437, 23] on mat-icon at bounding box center [440, 21] width 7 height 7
click at [124, 45] on p "Chargeable callouts" at bounding box center [110, 44] width 39 height 6
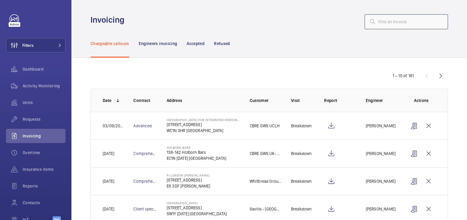
click at [391, 23] on input "text" at bounding box center [406, 21] width 83 height 15
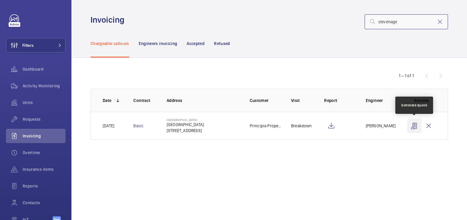
type input "stevenage"
click at [412, 127] on wm-front-icon-button at bounding box center [415, 126] width 14 height 14
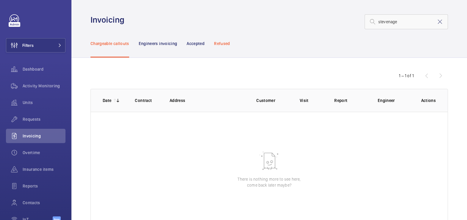
click at [224, 44] on p "Refused" at bounding box center [222, 44] width 16 height 6
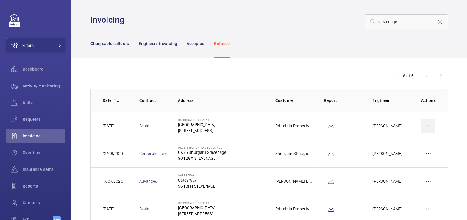
click at [422, 127] on wm-front-icon-button at bounding box center [429, 126] width 14 height 14
click at [415, 140] on div "Move to Engineers invoicing" at bounding box center [403, 144] width 65 height 11
click at [402, 143] on p "Move to Engineers invoicing" at bounding box center [403, 144] width 53 height 6
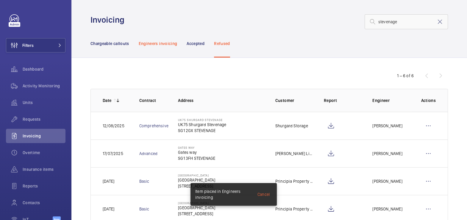
click at [157, 46] on p "Engineers invoicing" at bounding box center [158, 44] width 39 height 6
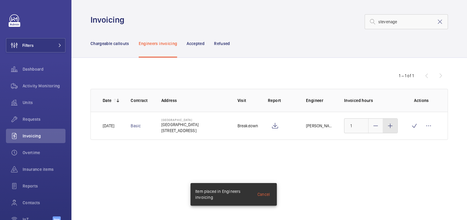
click at [395, 128] on div at bounding box center [390, 126] width 14 height 14
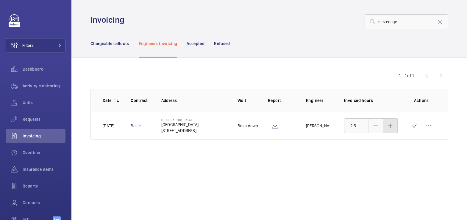
click at [395, 128] on div at bounding box center [390, 126] width 14 height 14
type input "3"
click at [414, 128] on wm-front-icon-button at bounding box center [415, 126] width 14 height 14
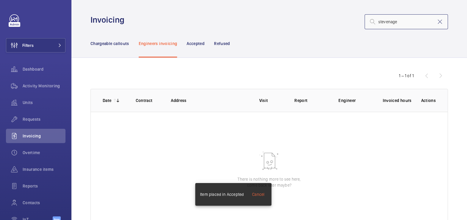
click at [437, 26] on input "stevenage" at bounding box center [406, 21] width 83 height 15
click at [437, 23] on mat-icon at bounding box center [440, 21] width 7 height 7
click at [123, 41] on p "Chargeable callouts" at bounding box center [110, 44] width 39 height 6
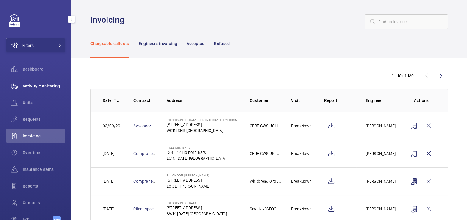
click at [46, 86] on span "Activity Monitoring" at bounding box center [44, 86] width 43 height 6
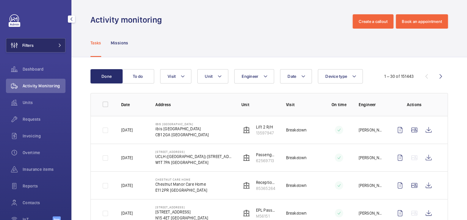
click at [40, 49] on button "Filters" at bounding box center [36, 45] width 60 height 14
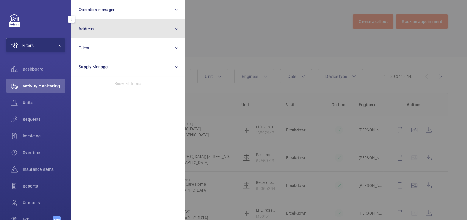
click at [103, 31] on button "Address" at bounding box center [127, 28] width 113 height 19
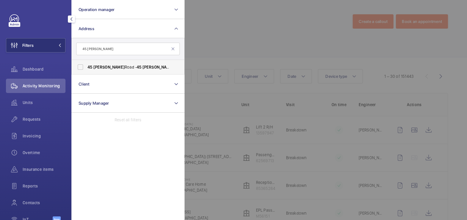
type input "45 cromwell"
click at [119, 65] on span "45 Cromwell Road - 45 Cromwell Rd, LONDON SW7 2ED" at bounding box center [129, 67] width 82 height 6
click at [86, 65] on input "45 Cromwell Road - 45 Cromwell Rd, LONDON SW7 2ED" at bounding box center [80, 67] width 12 height 12
checkbox input "true"
click at [210, 32] on div at bounding box center [418, 110] width 467 height 220
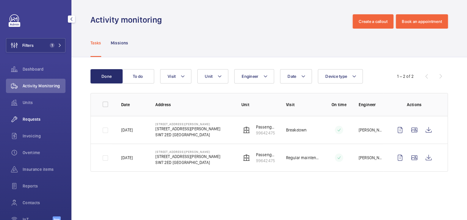
click at [36, 122] on span "Requests" at bounding box center [44, 119] width 43 height 6
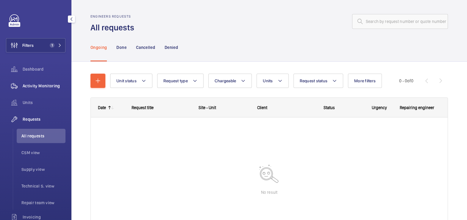
click at [37, 88] on span "Activity Monitoring" at bounding box center [44, 86] width 43 height 6
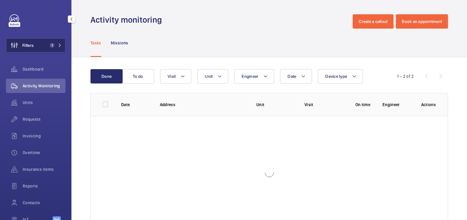
click at [50, 46] on span "1" at bounding box center [52, 45] width 5 height 5
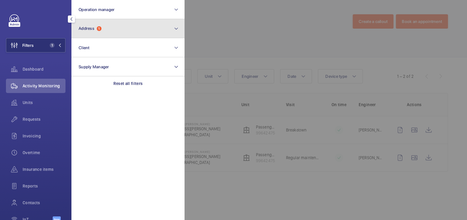
click at [105, 27] on button "Address 1" at bounding box center [127, 28] width 113 height 19
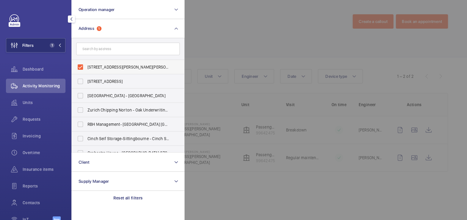
click at [100, 67] on span "45 Cromwell Road - 45 Cromwell Rd, LONDON SW7 2ED" at bounding box center [129, 67] width 82 height 6
click at [86, 67] on input "45 Cromwell Road - 45 Cromwell Rd, LONDON SW7 2ED" at bounding box center [80, 67] width 12 height 12
checkbox input "false"
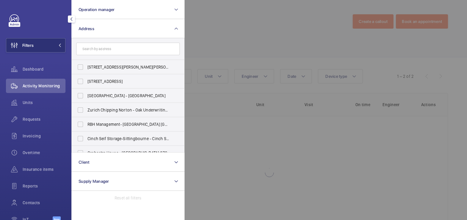
click at [267, 14] on div at bounding box center [418, 110] width 467 height 220
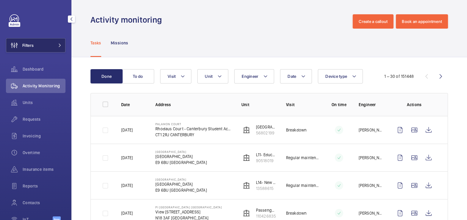
drag, startPoint x: 45, startPoint y: 45, endPoint x: 57, endPoint y: 42, distance: 12.5
click at [45, 45] on button "Filters" at bounding box center [36, 45] width 60 height 14
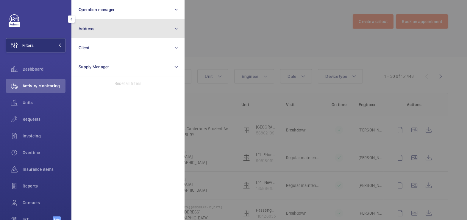
click at [100, 30] on button "Address" at bounding box center [127, 28] width 113 height 19
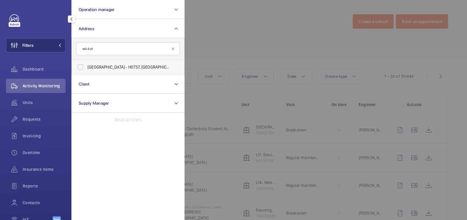
type input "w6 8dr"
click at [146, 66] on span "NOVOTEL LONDON WEST - H0737, NOVOTEL LONDON WEST, 1 Shortlands, Hammersmith Int…" at bounding box center [129, 67] width 82 height 6
click at [86, 66] on input "NOVOTEL LONDON WEST - H0737, NOVOTEL LONDON WEST, 1 Shortlands, Hammersmith Int…" at bounding box center [80, 67] width 12 height 12
checkbox input "true"
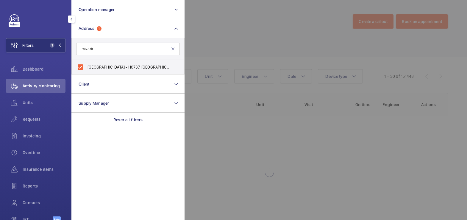
click at [221, 33] on div at bounding box center [418, 110] width 467 height 220
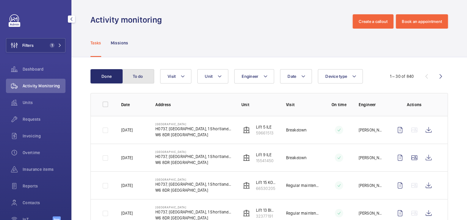
click at [140, 78] on button "To do" at bounding box center [138, 76] width 32 height 14
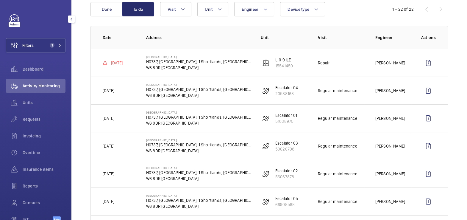
scroll to position [73, 0]
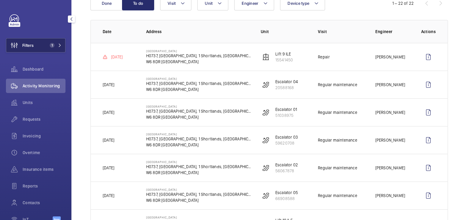
click at [33, 45] on span "Filters" at bounding box center [27, 45] width 11 height 6
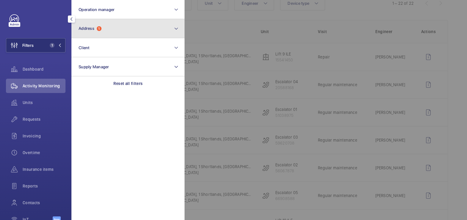
click at [91, 28] on span "Address" at bounding box center [87, 28] width 16 height 5
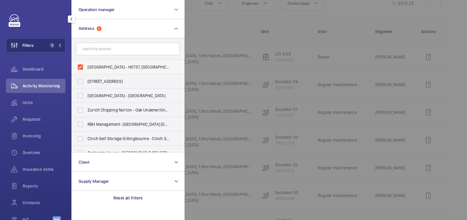
click at [103, 67] on span "NOVOTEL LONDON WEST - H0737, NOVOTEL LONDON WEST, 1 Shortlands, Hammersmith Int…" at bounding box center [129, 67] width 82 height 6
click at [86, 67] on input "NOVOTEL LONDON WEST - H0737, NOVOTEL LONDON WEST, 1 Shortlands, Hammersmith Int…" at bounding box center [80, 67] width 12 height 12
checkbox input "false"
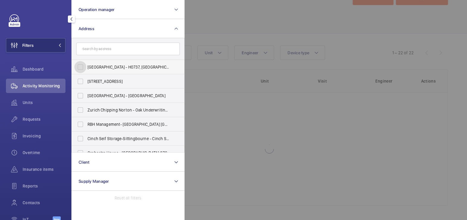
scroll to position [23, 0]
click at [217, 28] on div at bounding box center [418, 110] width 467 height 220
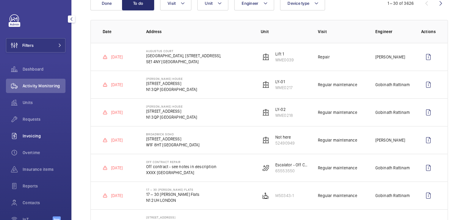
click at [44, 142] on div "Invoicing" at bounding box center [36, 136] width 60 height 14
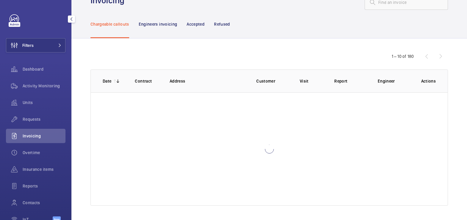
scroll to position [15, 0]
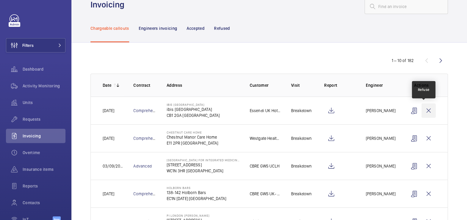
click at [427, 111] on wm-front-icon-button at bounding box center [429, 110] width 14 height 14
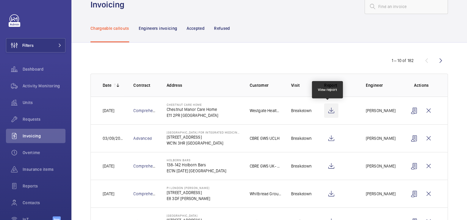
click at [328, 111] on wm-front-icon-button at bounding box center [331, 110] width 14 height 14
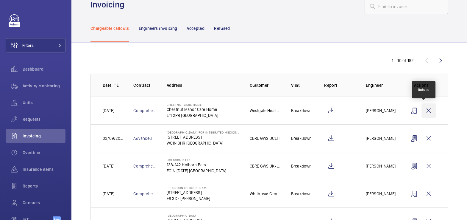
click at [425, 112] on wm-front-icon-button at bounding box center [429, 110] width 14 height 14
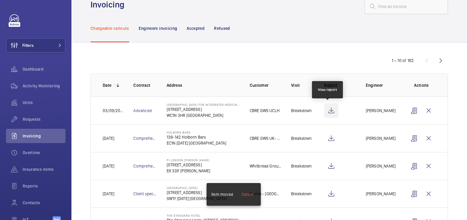
click at [329, 109] on wm-front-icon-button at bounding box center [331, 110] width 14 height 14
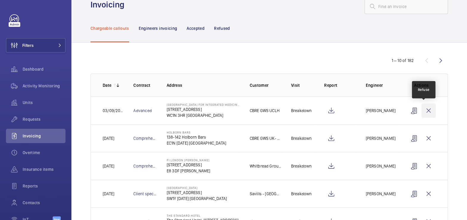
click at [425, 107] on wm-front-icon-button at bounding box center [429, 110] width 14 height 14
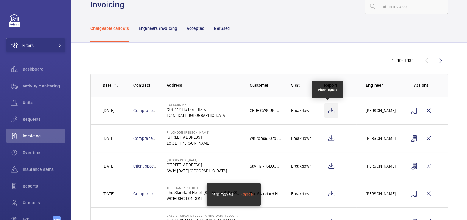
click at [327, 109] on wm-front-icon-button at bounding box center [331, 110] width 14 height 14
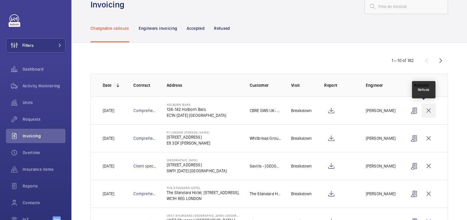
click at [425, 110] on wm-front-icon-button at bounding box center [429, 110] width 14 height 14
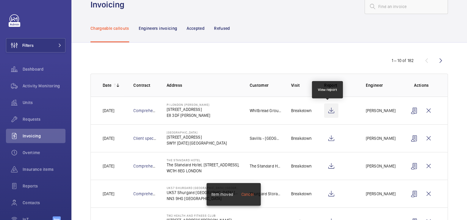
click at [332, 111] on wm-front-icon-button at bounding box center [331, 110] width 14 height 14
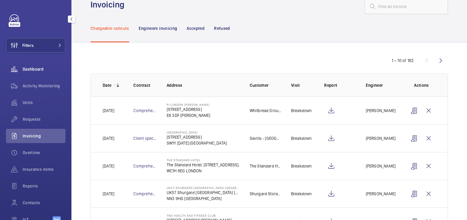
drag, startPoint x: 45, startPoint y: 86, endPoint x: 53, endPoint y: 65, distance: 23.4
click at [45, 86] on span "Activity Monitoring" at bounding box center [44, 86] width 43 height 6
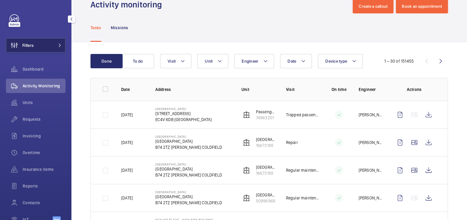
click at [47, 46] on button "Filters" at bounding box center [36, 45] width 60 height 14
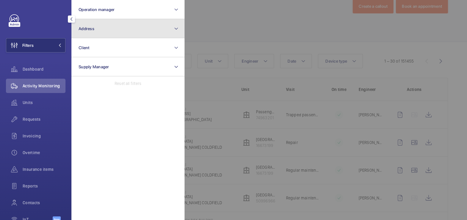
click at [136, 32] on button "Address" at bounding box center [127, 28] width 113 height 19
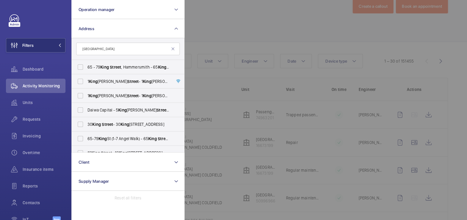
type input "king street"
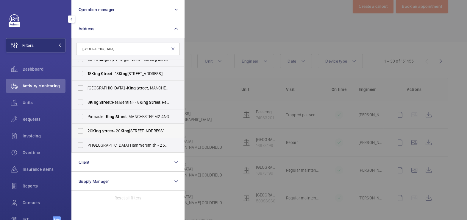
click at [129, 131] on span "King" at bounding box center [125, 130] width 9 height 5
click at [86, 131] on input "20 King Street - 20 King St, LONDON SW1Y 6QY" at bounding box center [80, 131] width 12 height 12
checkbox input "true"
click at [269, 29] on div at bounding box center [418, 110] width 467 height 220
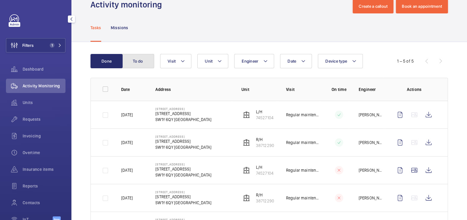
click at [130, 56] on button "To do" at bounding box center [138, 61] width 32 height 14
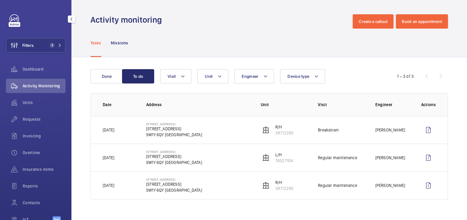
click at [116, 65] on div "Done To do Engineer Unit Device type Visit 1 – 3 of 3 Date Address Unit Visit E…" at bounding box center [269, 135] width 396 height 156
click at [34, 49] on button "Filters 1" at bounding box center [36, 45] width 60 height 14
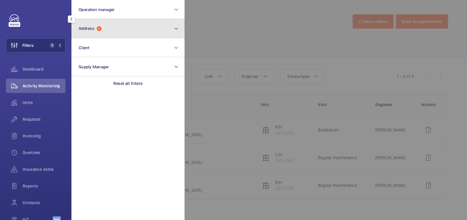
click at [108, 30] on button "Address 1" at bounding box center [127, 28] width 113 height 19
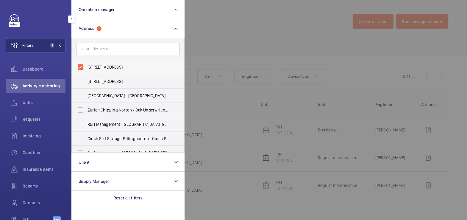
click at [101, 66] on span "20 King Street - 20 King St, LONDON SW1Y 6QY" at bounding box center [129, 67] width 82 height 6
click at [86, 66] on input "20 King Street - 20 King St, LONDON SW1Y 6QY" at bounding box center [80, 67] width 12 height 12
checkbox input "false"
click at [220, 30] on div at bounding box center [418, 110] width 467 height 220
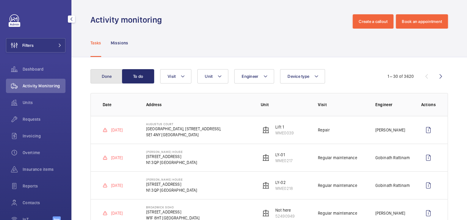
click at [103, 75] on button "Done" at bounding box center [107, 76] width 32 height 14
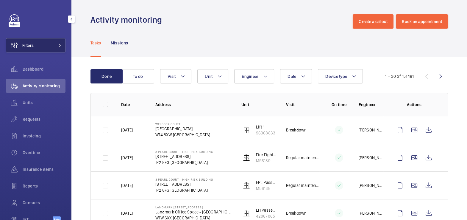
click at [45, 47] on button "Filters" at bounding box center [36, 45] width 60 height 14
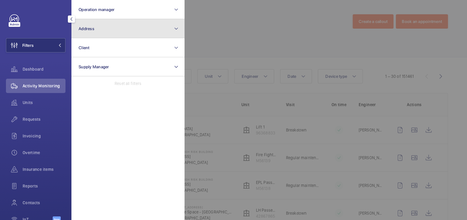
click at [100, 32] on button "Address" at bounding box center [127, 28] width 113 height 19
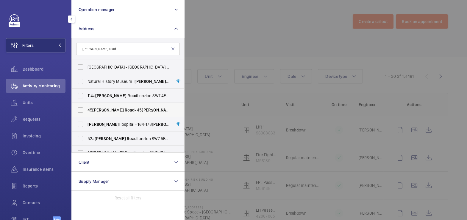
type input "cromwell road"
click at [125, 111] on span "Road" at bounding box center [130, 110] width 10 height 5
click at [86, 111] on input "45 Cromwell Road - 45 Cromwell Rd, LONDON SW7 2ED" at bounding box center [80, 110] width 12 height 12
checkbox input "true"
click at [262, 34] on div at bounding box center [418, 110] width 467 height 220
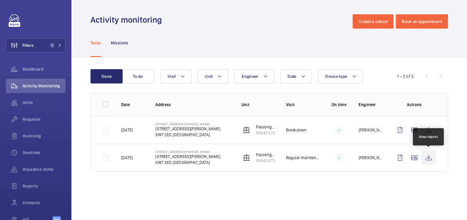
click at [427, 157] on wm-front-icon-button at bounding box center [429, 157] width 14 height 14
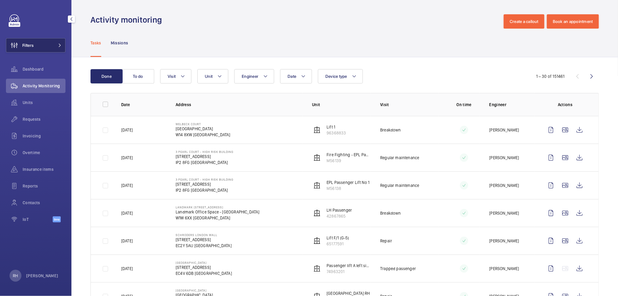
click at [48, 46] on button "Filters" at bounding box center [36, 45] width 60 height 14
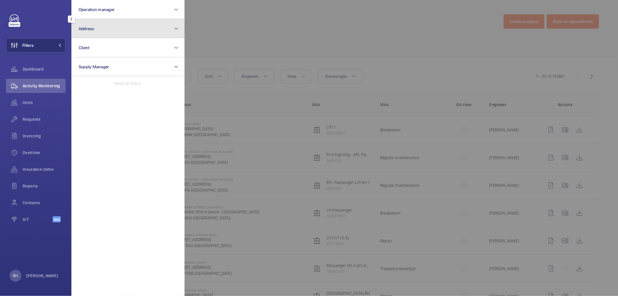
click at [108, 35] on button "Address" at bounding box center [127, 28] width 113 height 19
